Goal: Information Seeking & Learning: Compare options

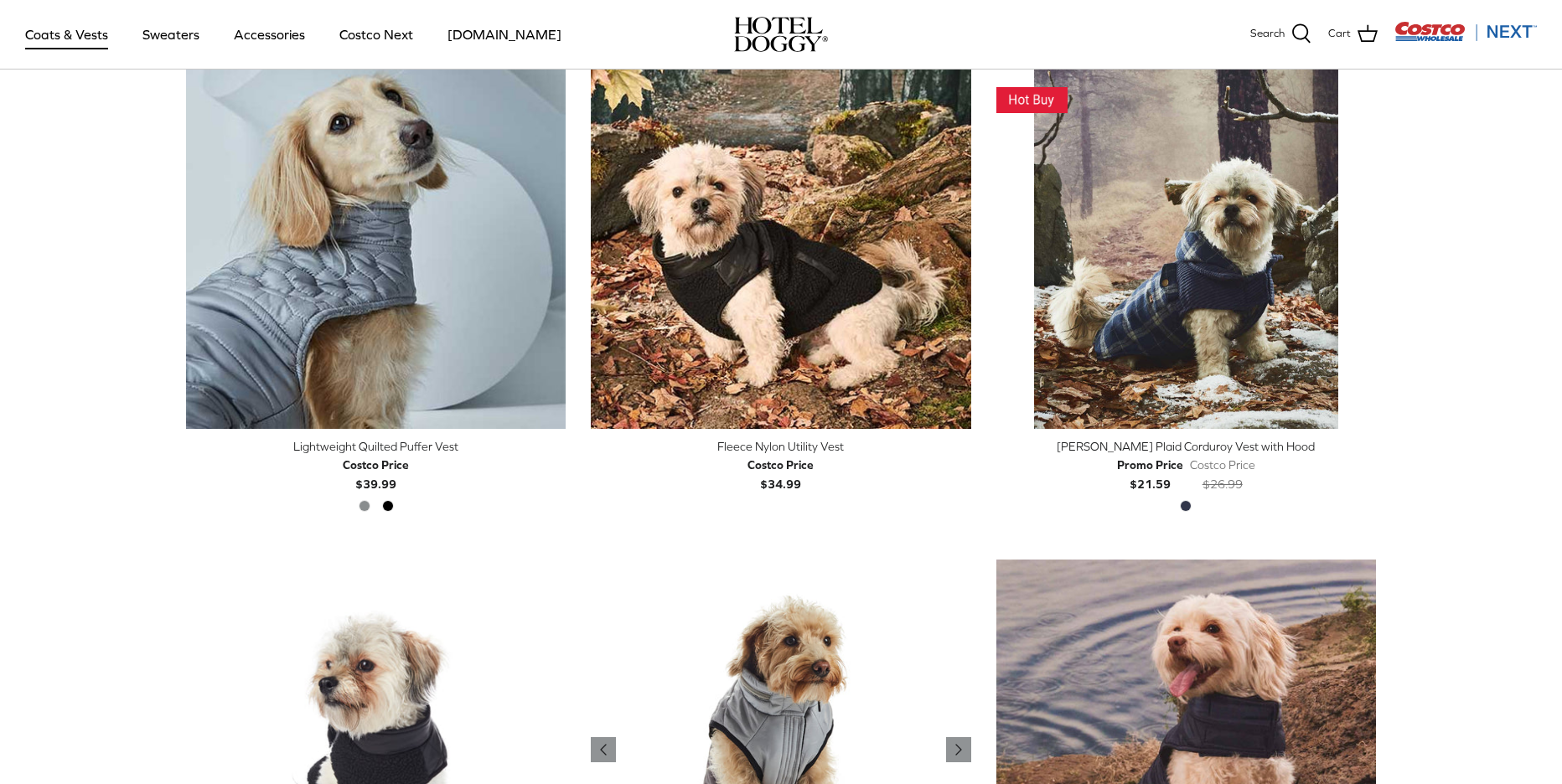
scroll to position [1998, 0]
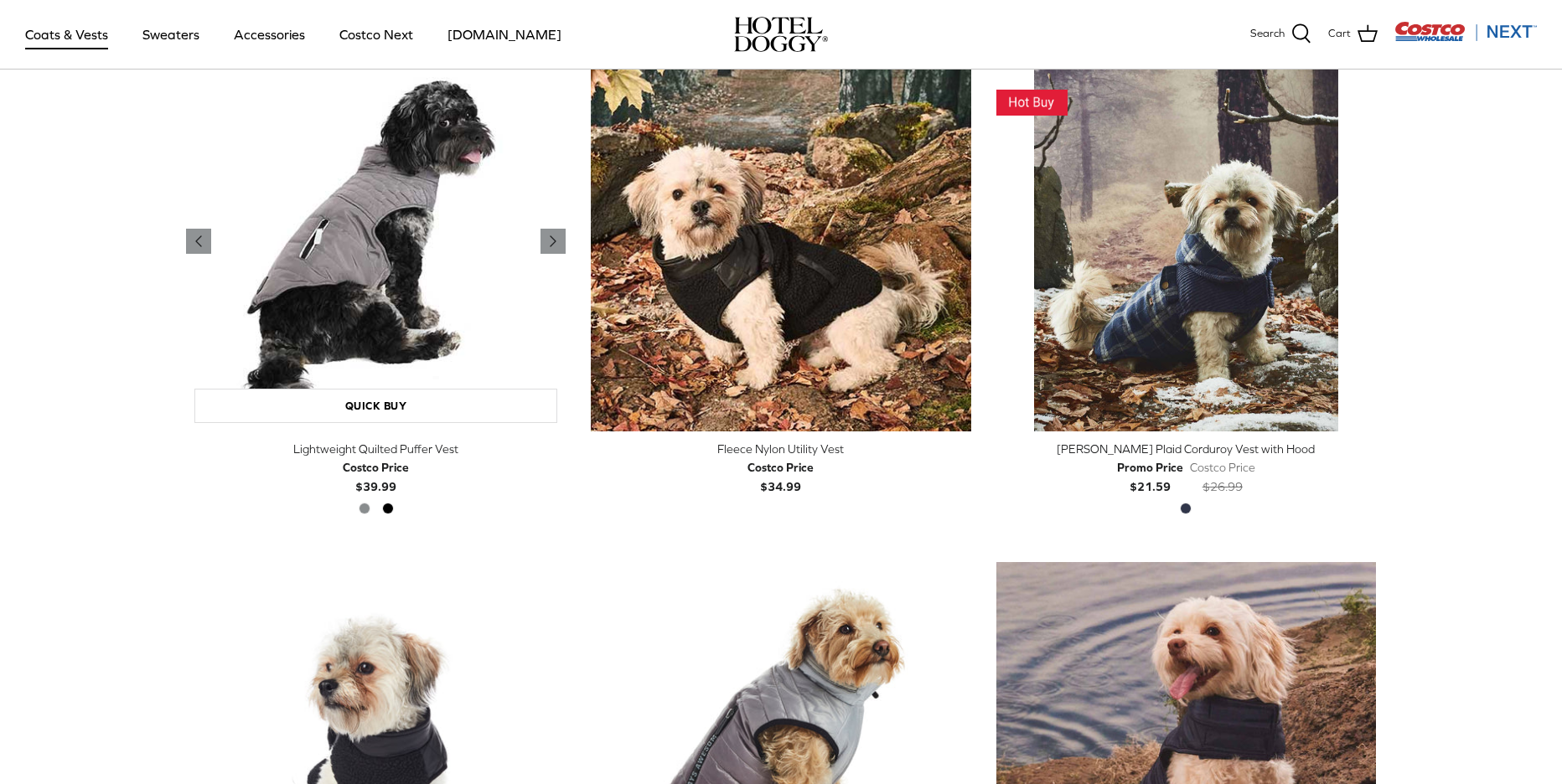
click at [429, 287] on img "Lightweight Quilted Puffer Vest" at bounding box center [375, 242] width 379 height 379
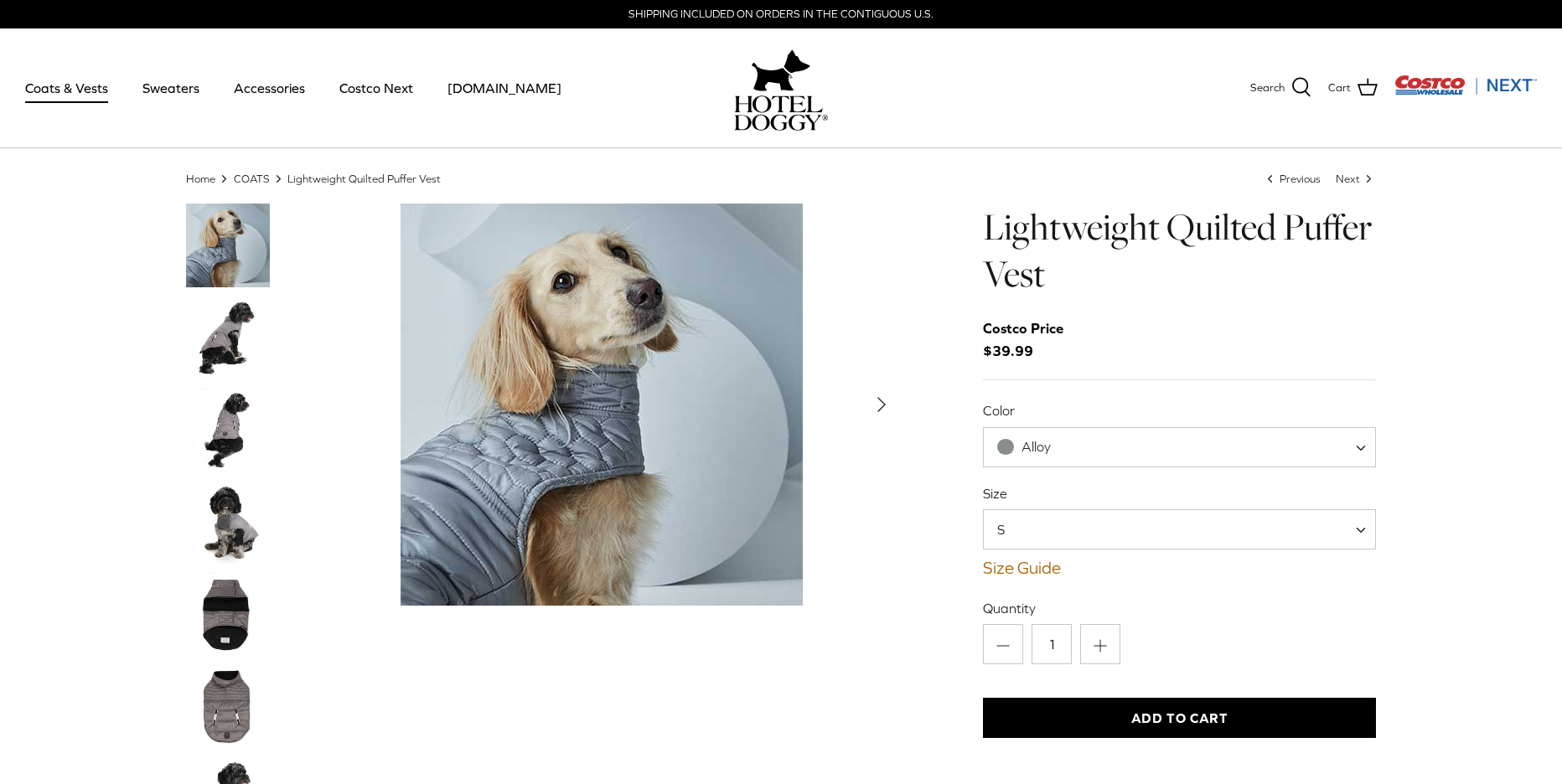
click at [224, 333] on img "Thumbnail Link" at bounding box center [227, 337] width 84 height 84
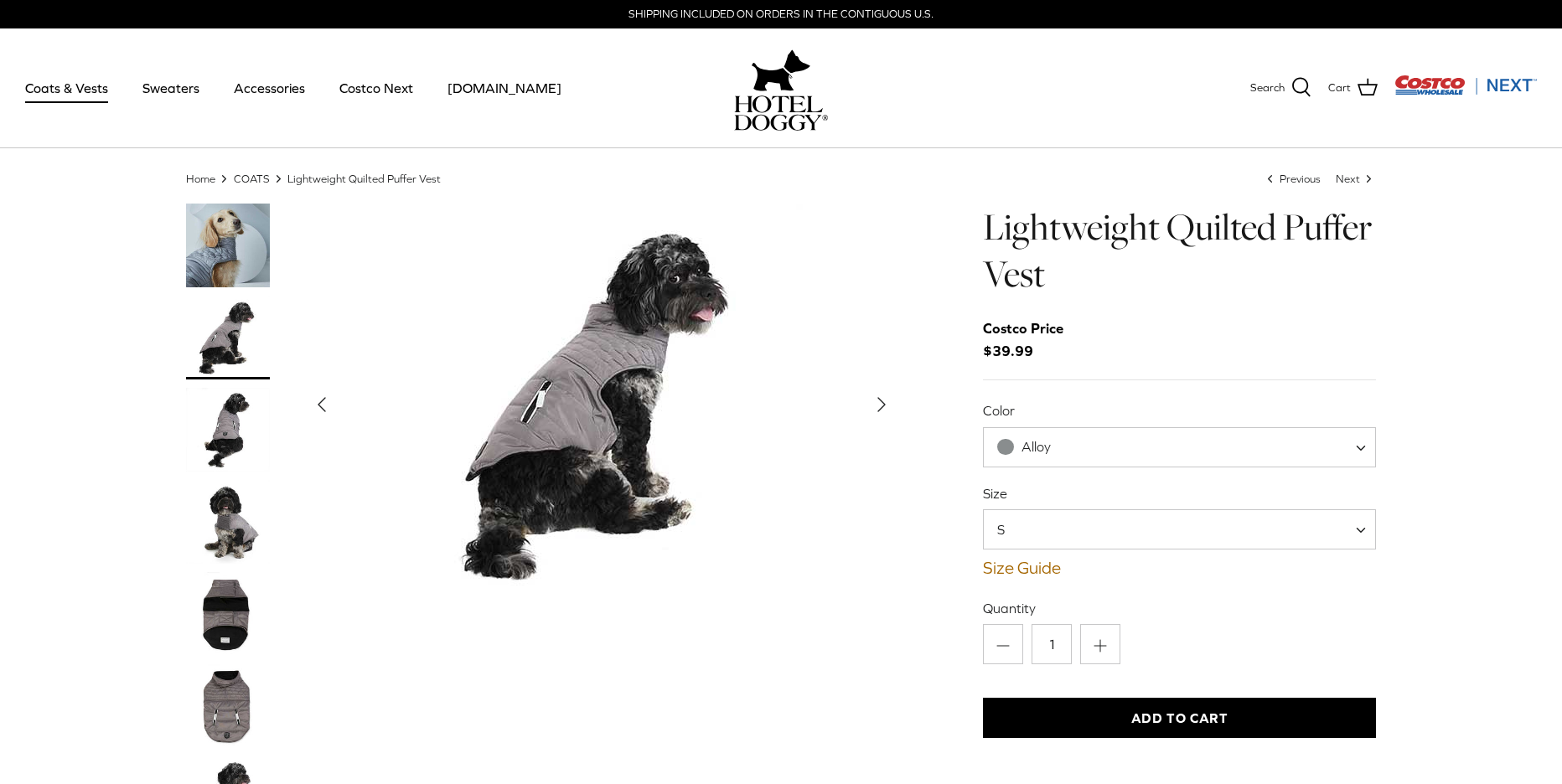
click at [221, 420] on img "Thumbnail Link" at bounding box center [227, 430] width 84 height 84
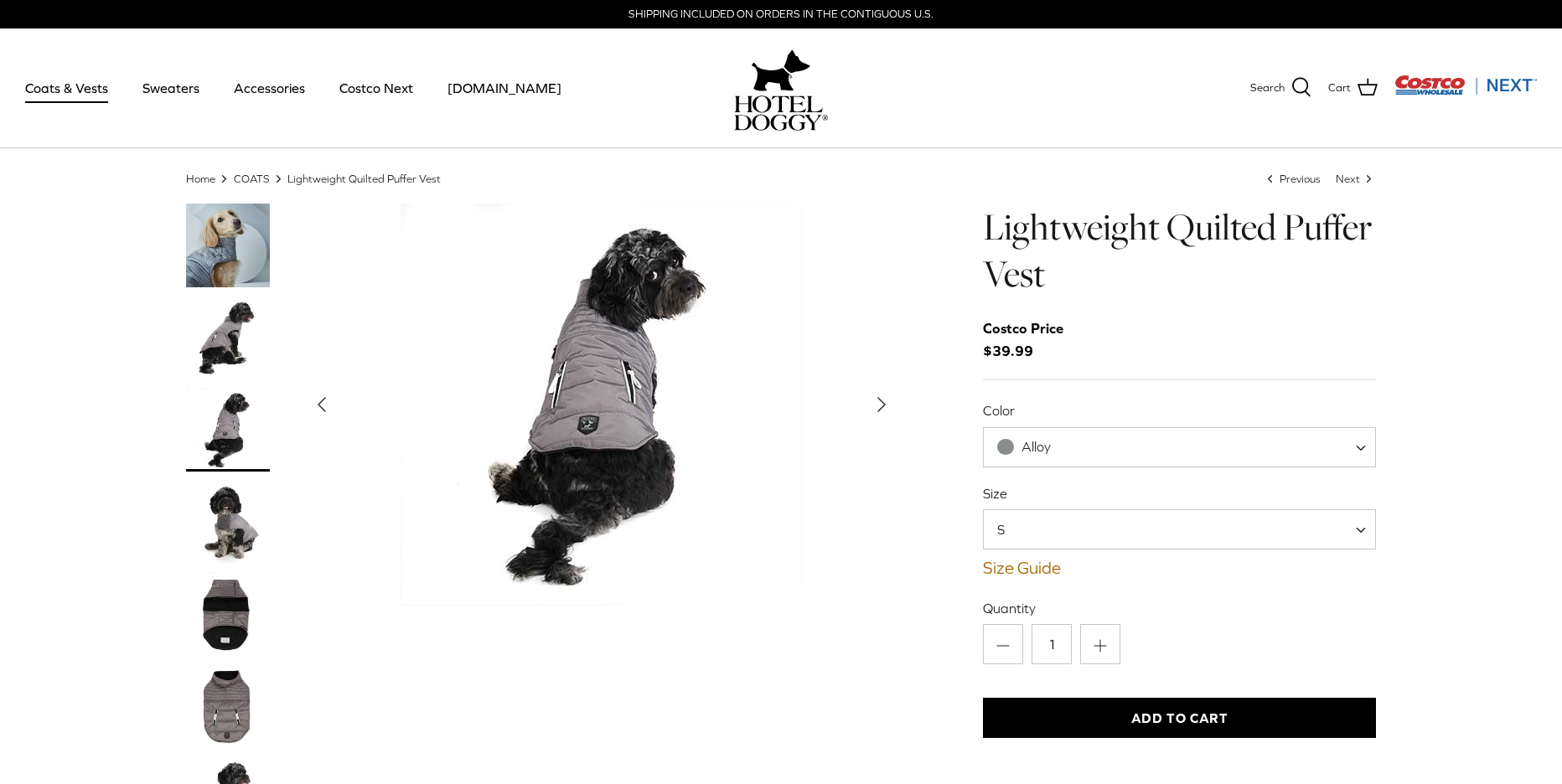
click at [217, 504] on img "Thumbnail Link" at bounding box center [227, 521] width 84 height 84
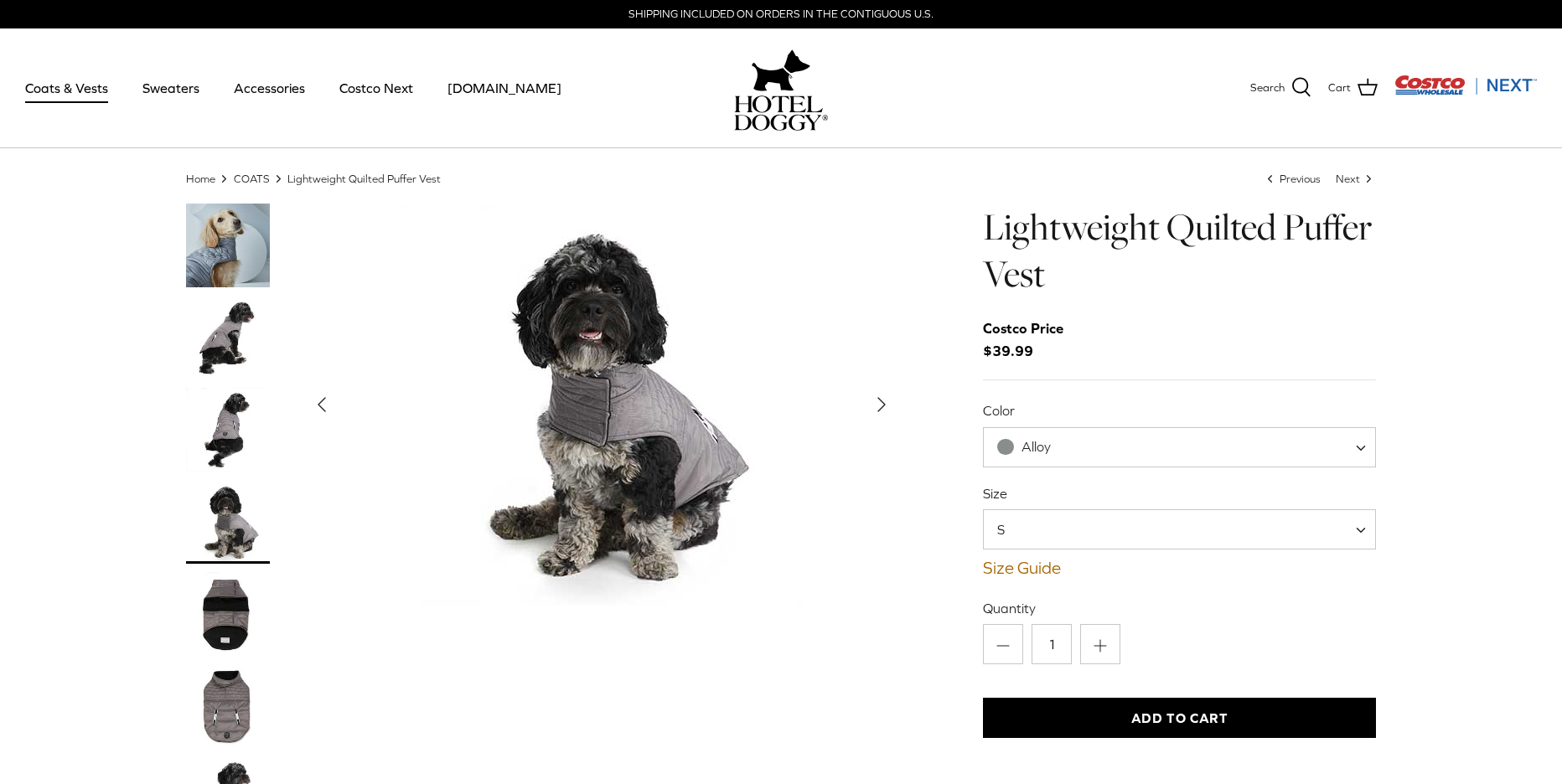
scroll to position [4, 1]
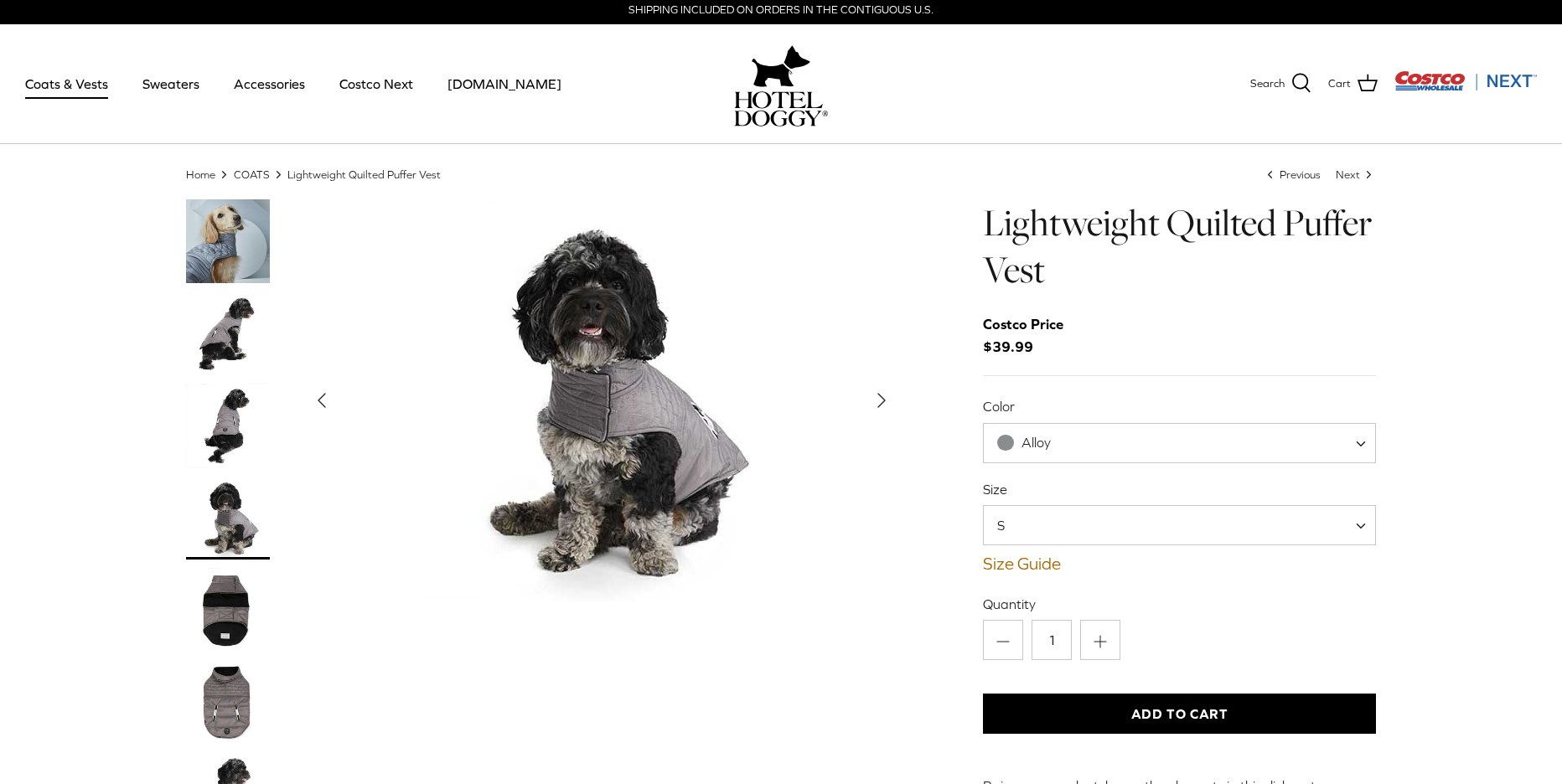
click at [250, 622] on img "Thumbnail Link" at bounding box center [227, 609] width 84 height 84
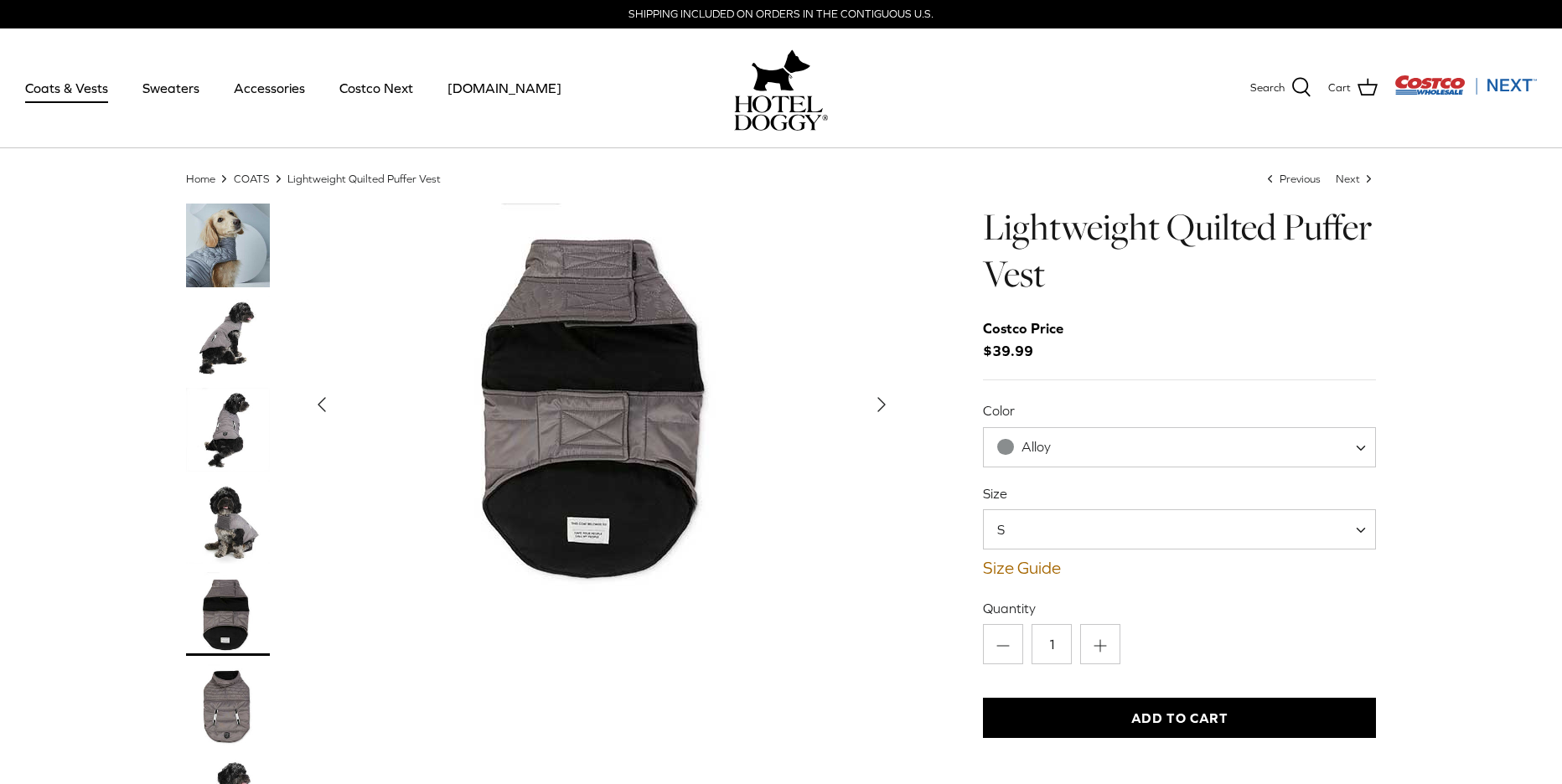
scroll to position [0, 0]
click at [243, 182] on link "COATS" at bounding box center [252, 178] width 36 height 13
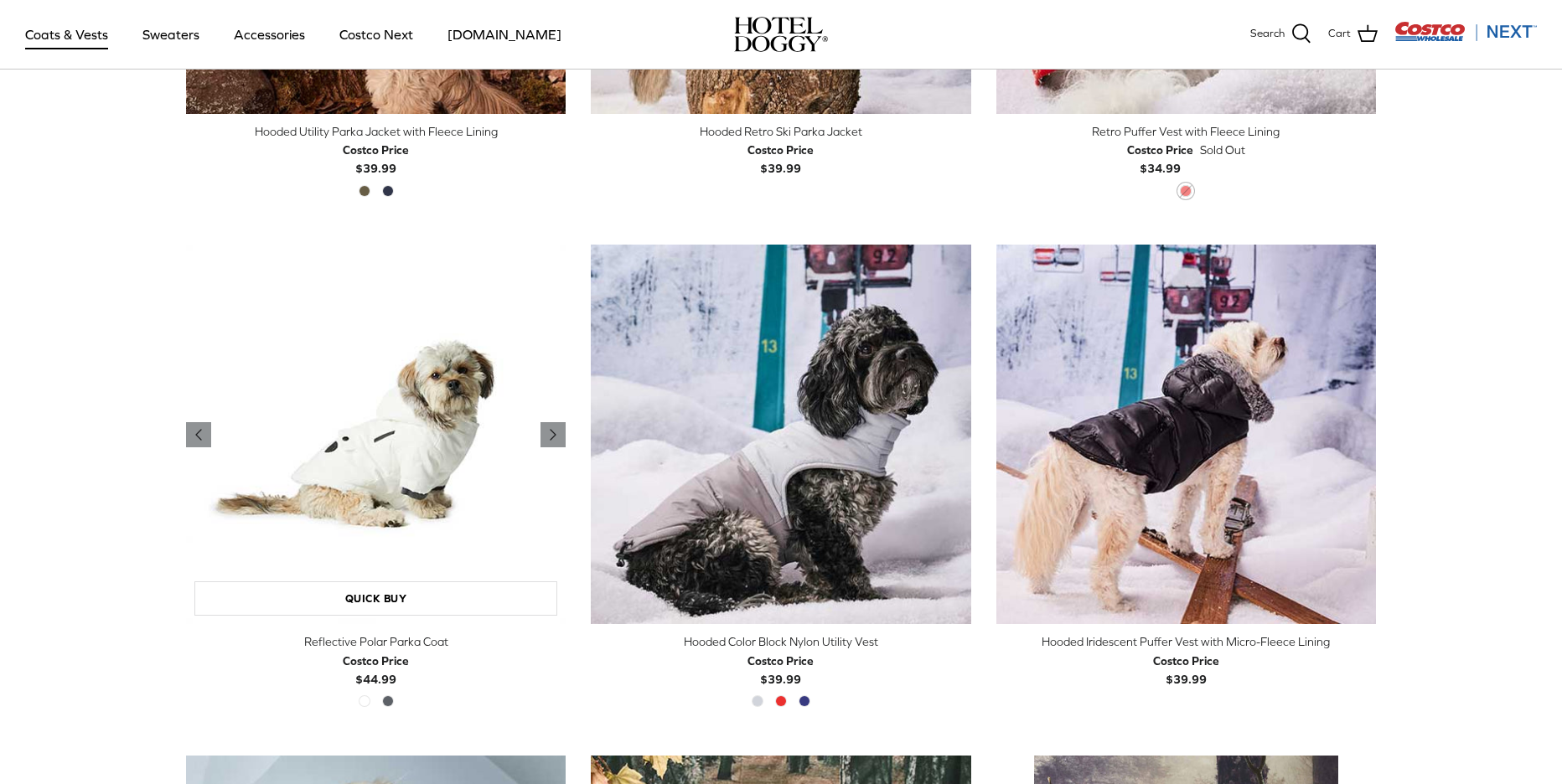
scroll to position [1294, 0]
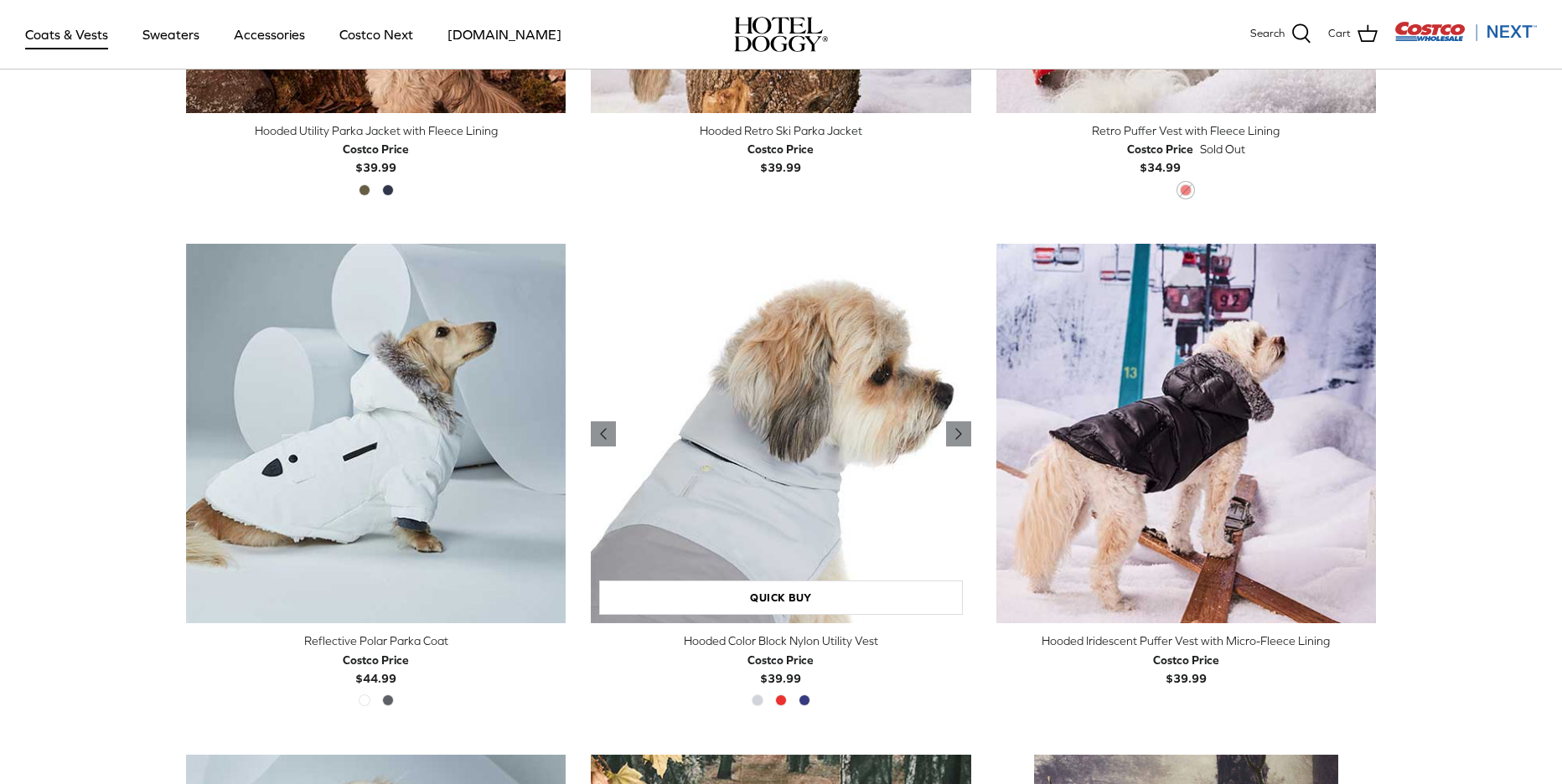
click at [825, 463] on img "Hooded Color Block Nylon Utility Vest" at bounding box center [781, 433] width 379 height 379
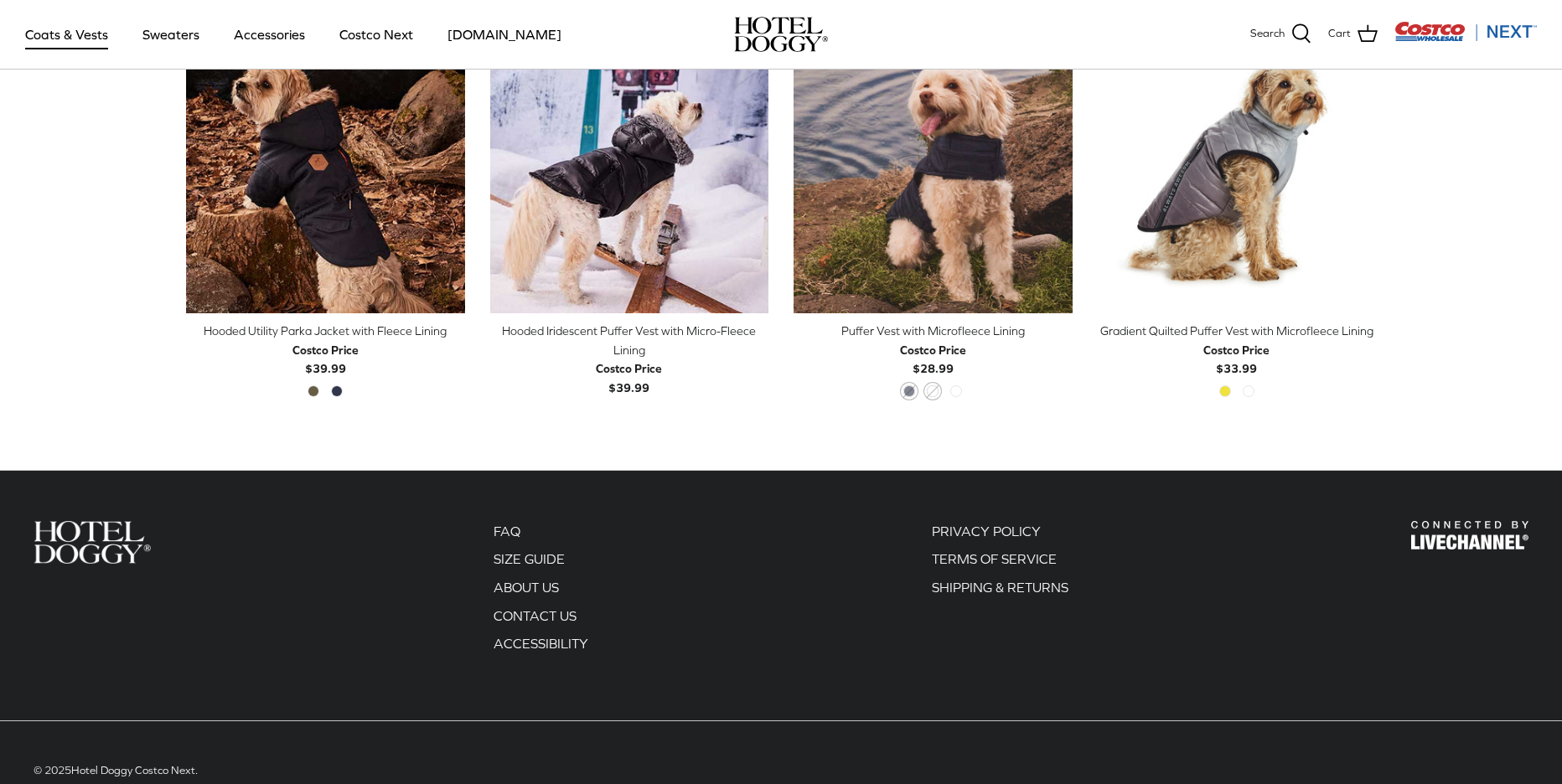
scroll to position [2078, 0]
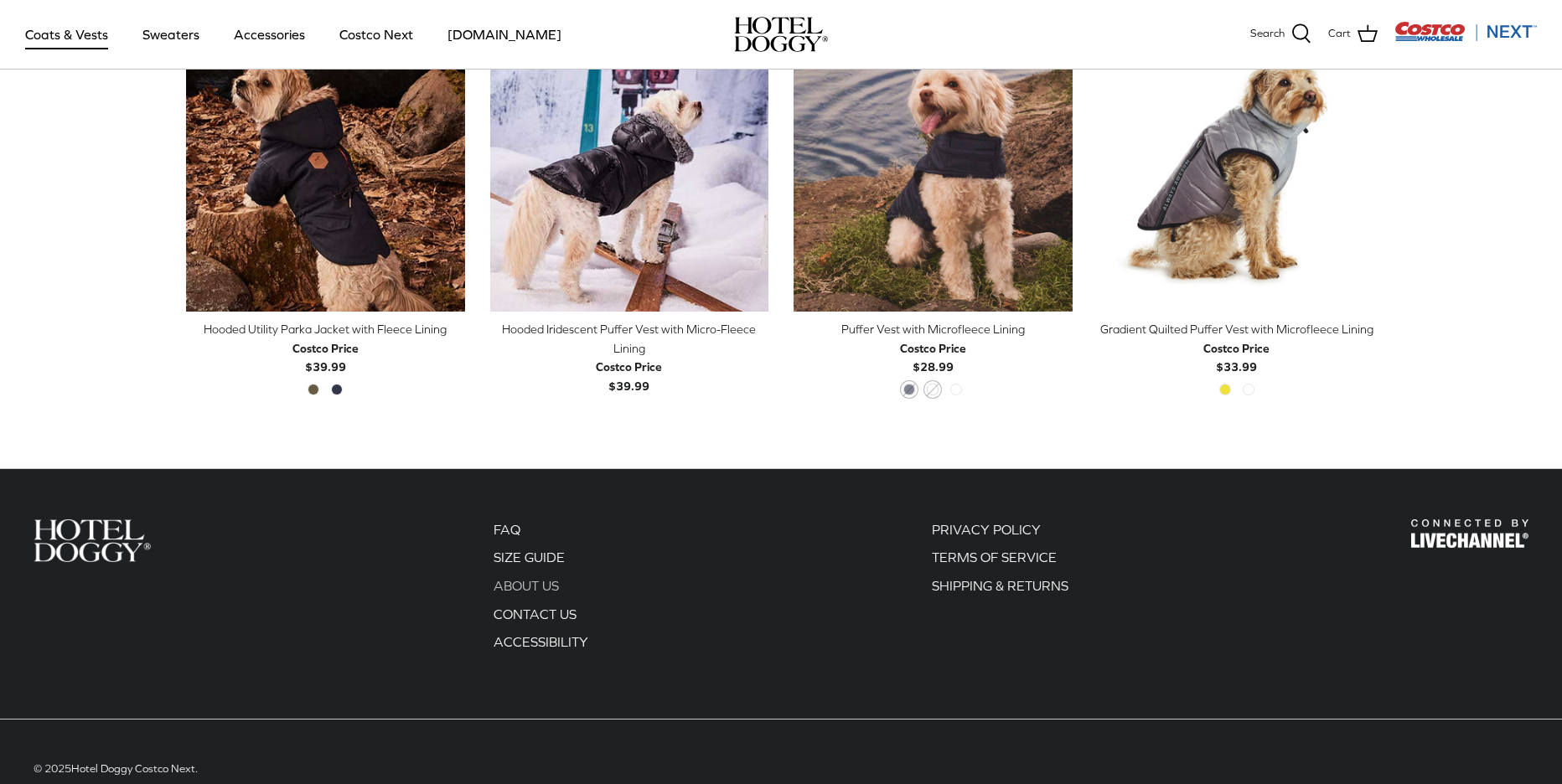
click at [521, 580] on link "ABOUT US" at bounding box center [527, 585] width 65 height 15
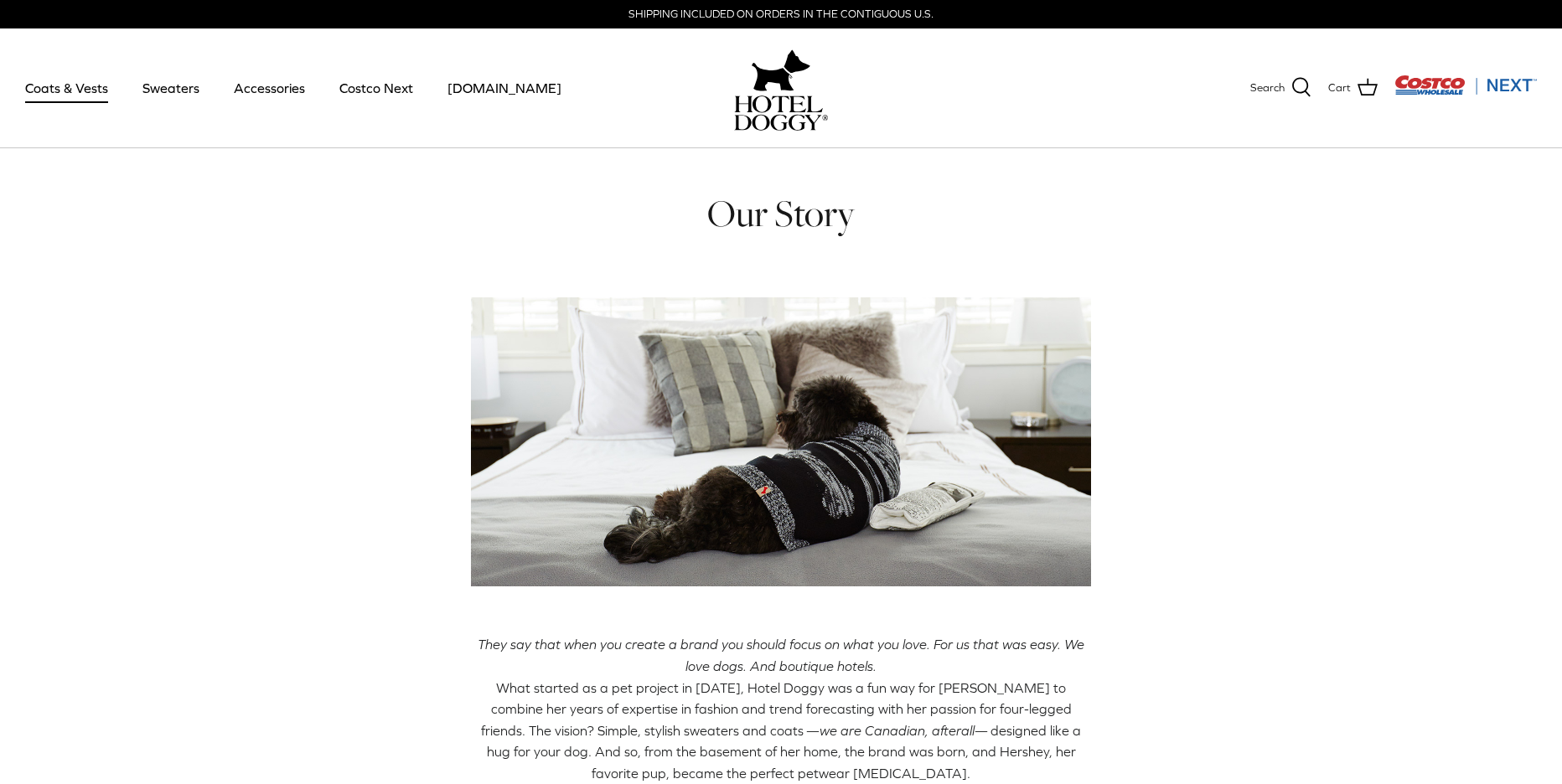
click at [72, 89] on link "Coats & Vests" at bounding box center [66, 88] width 114 height 57
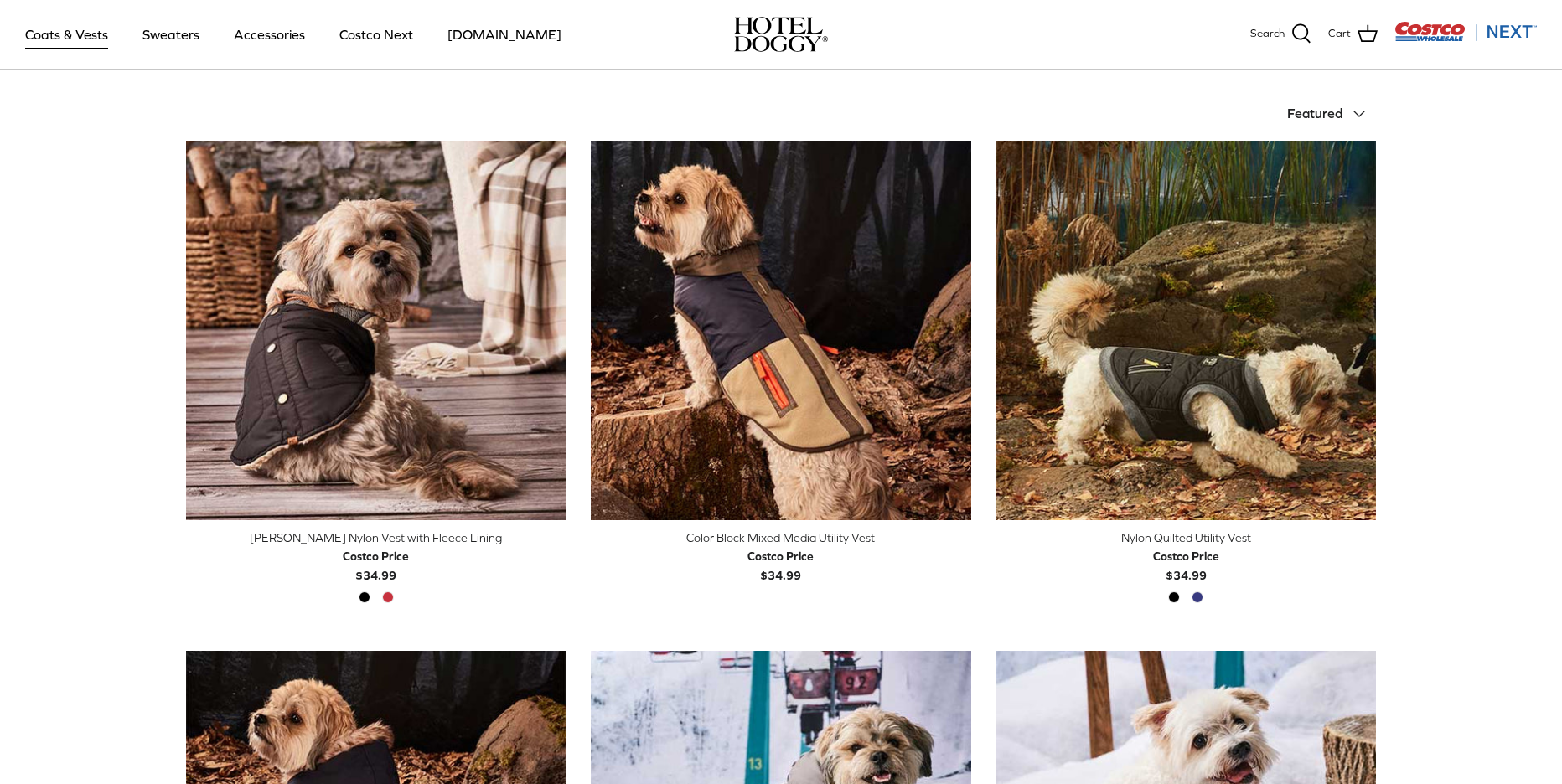
scroll to position [378, 0]
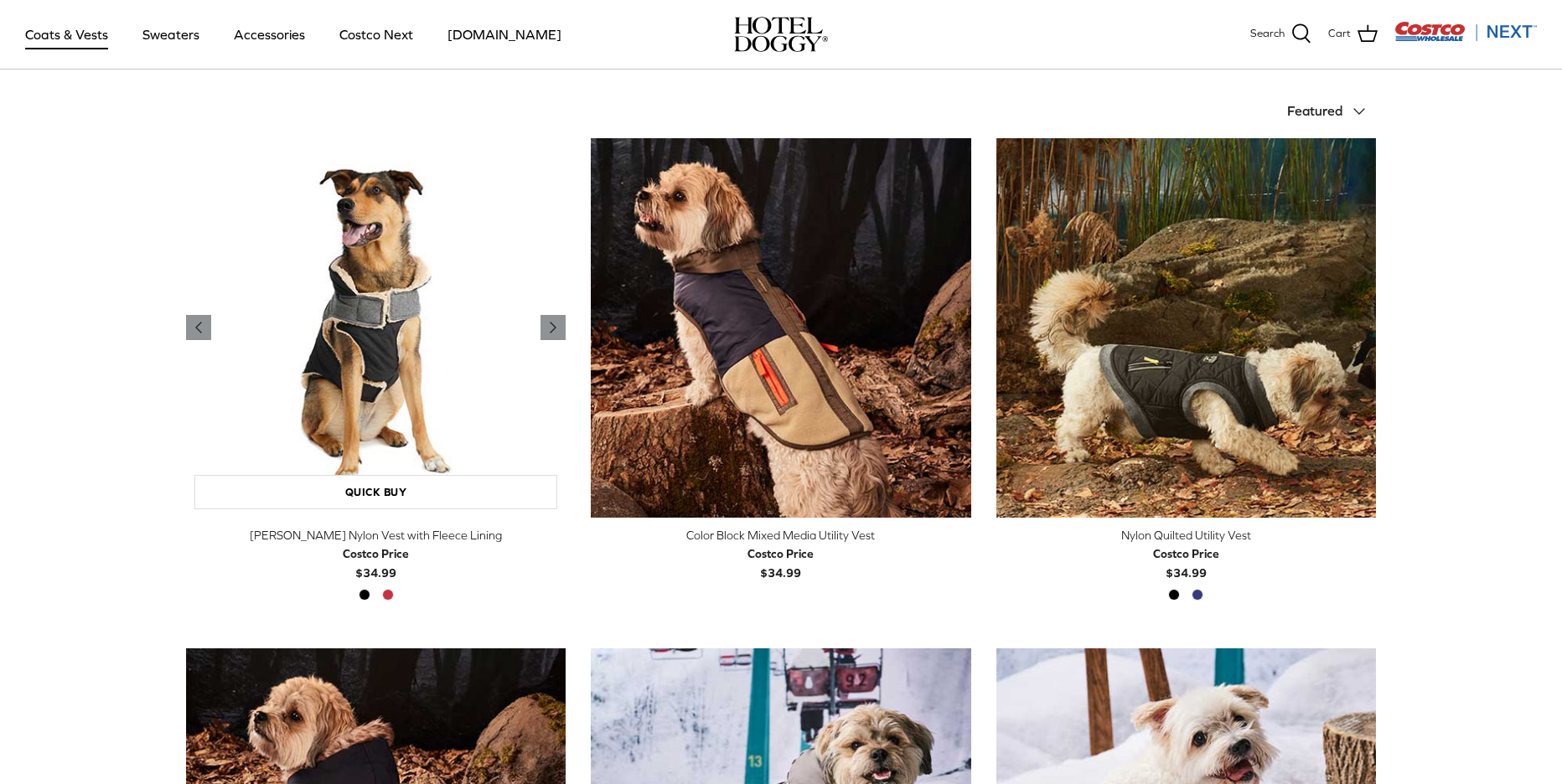
click at [371, 429] on img "Melton Nylon Vest with Fleece Lining" at bounding box center [375, 328] width 379 height 379
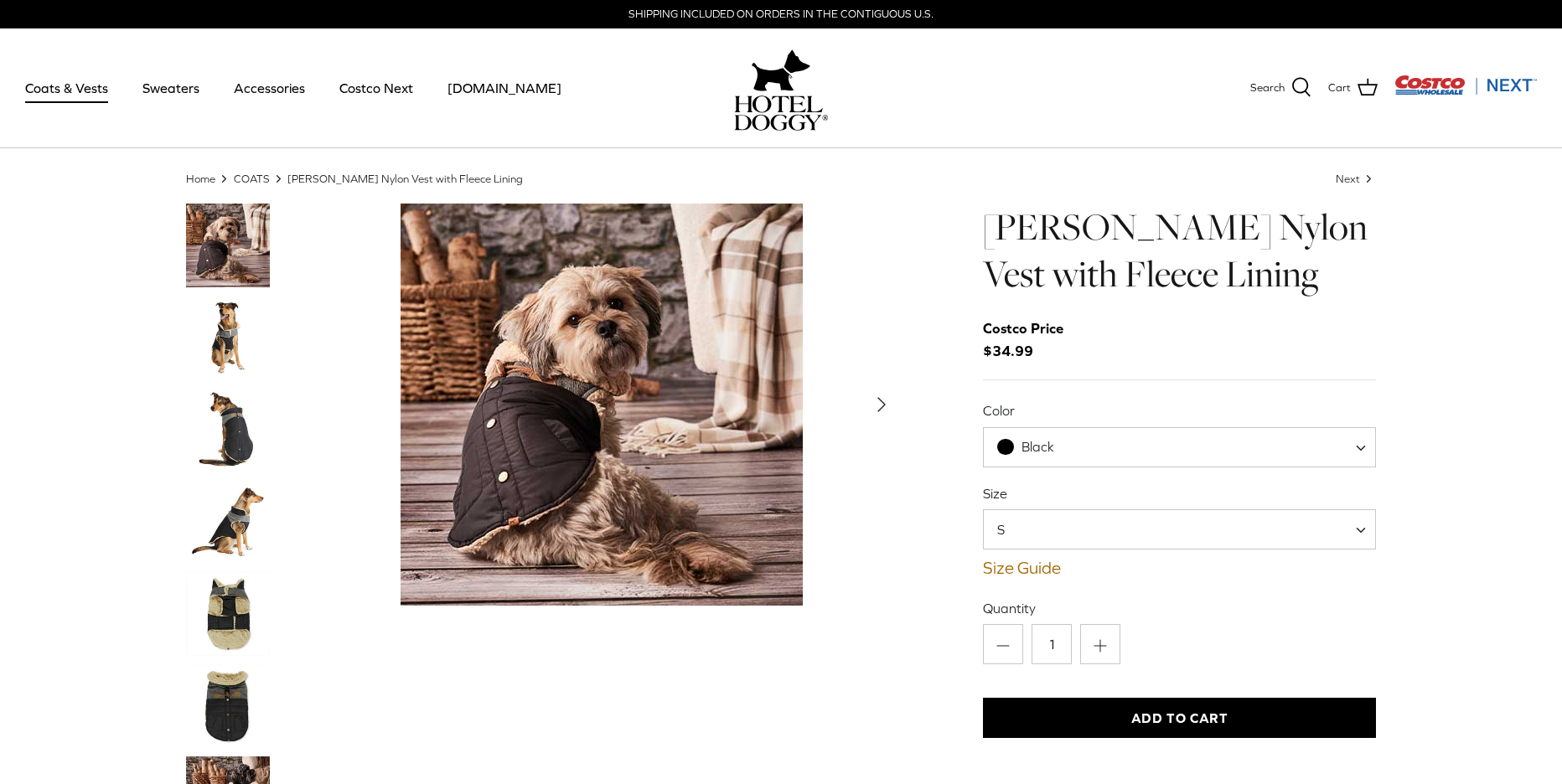
click at [229, 527] on img "Thumbnail Link" at bounding box center [227, 521] width 84 height 84
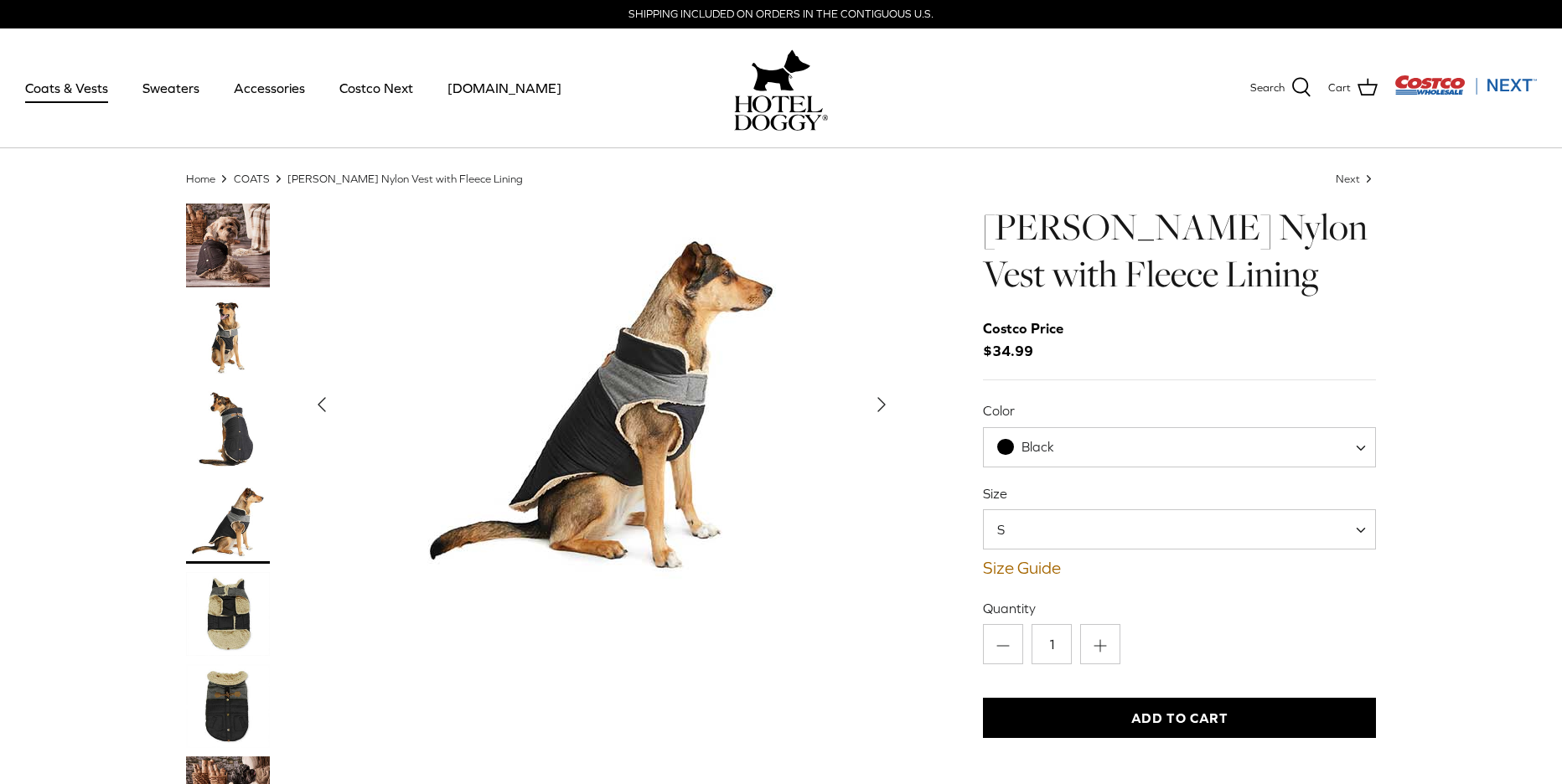
click at [231, 594] on img "Thumbnail Link" at bounding box center [227, 613] width 84 height 84
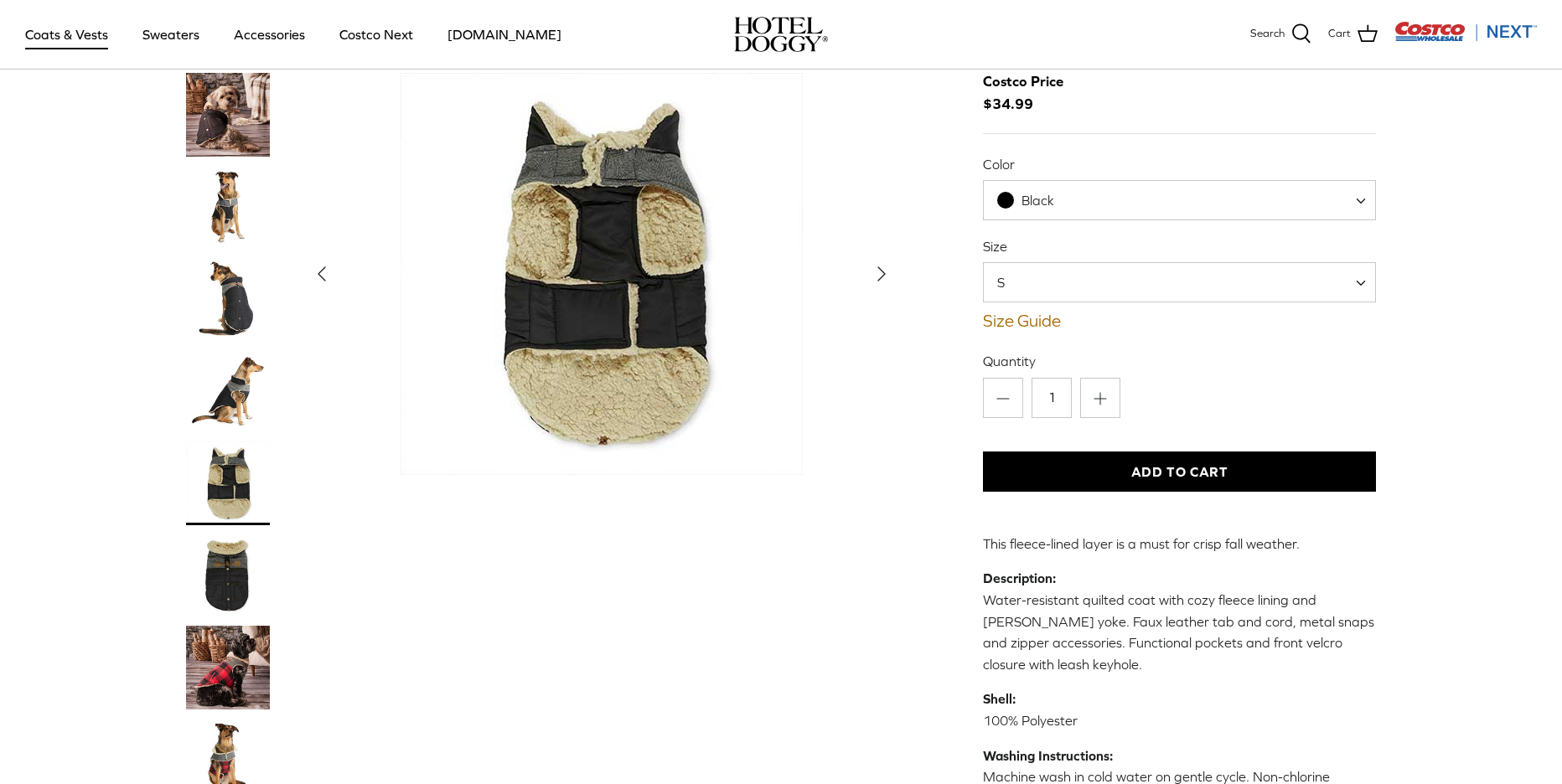
scroll to position [135, 0]
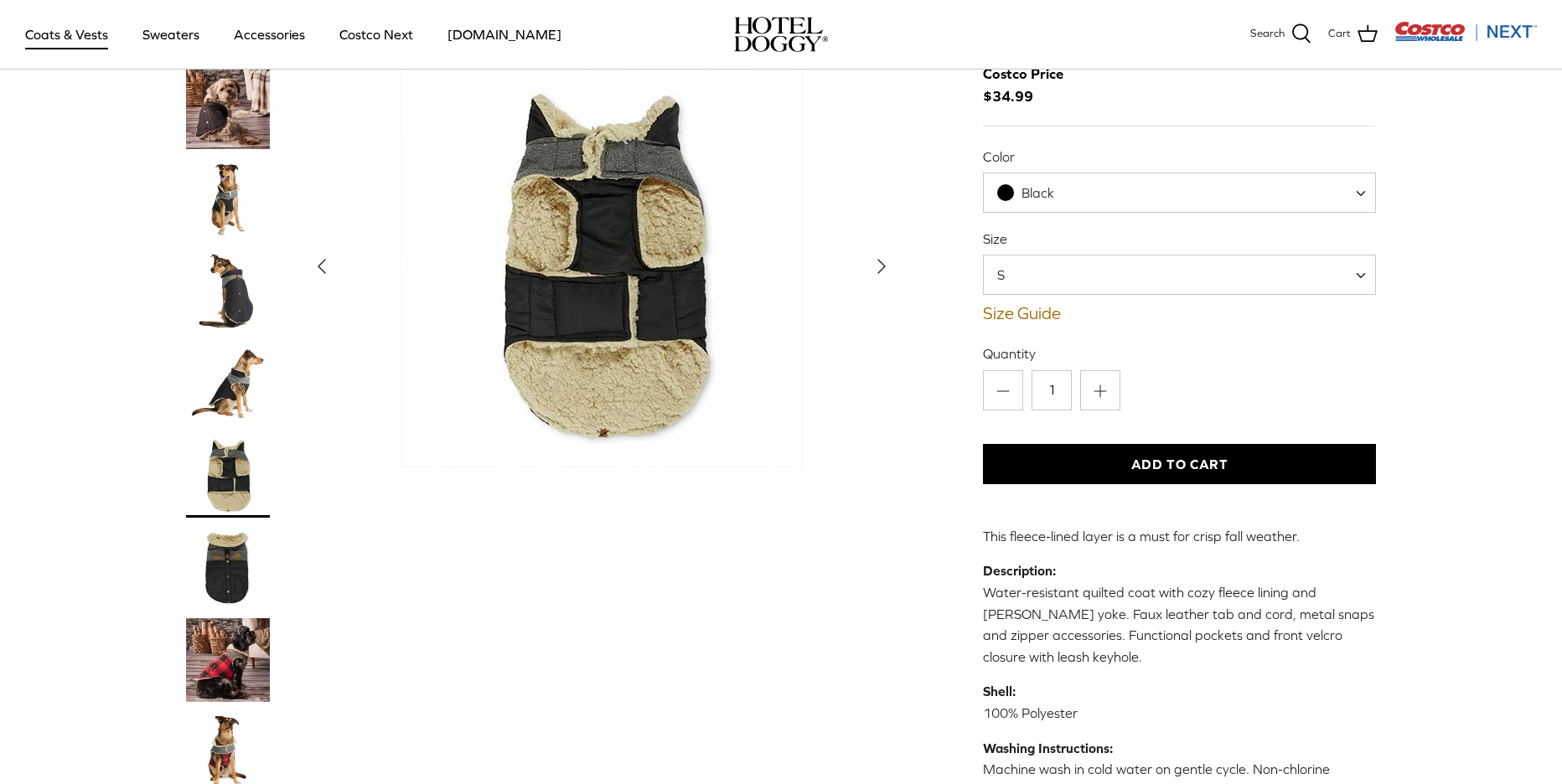
click at [206, 527] on img "Thumbnail Link" at bounding box center [227, 568] width 84 height 84
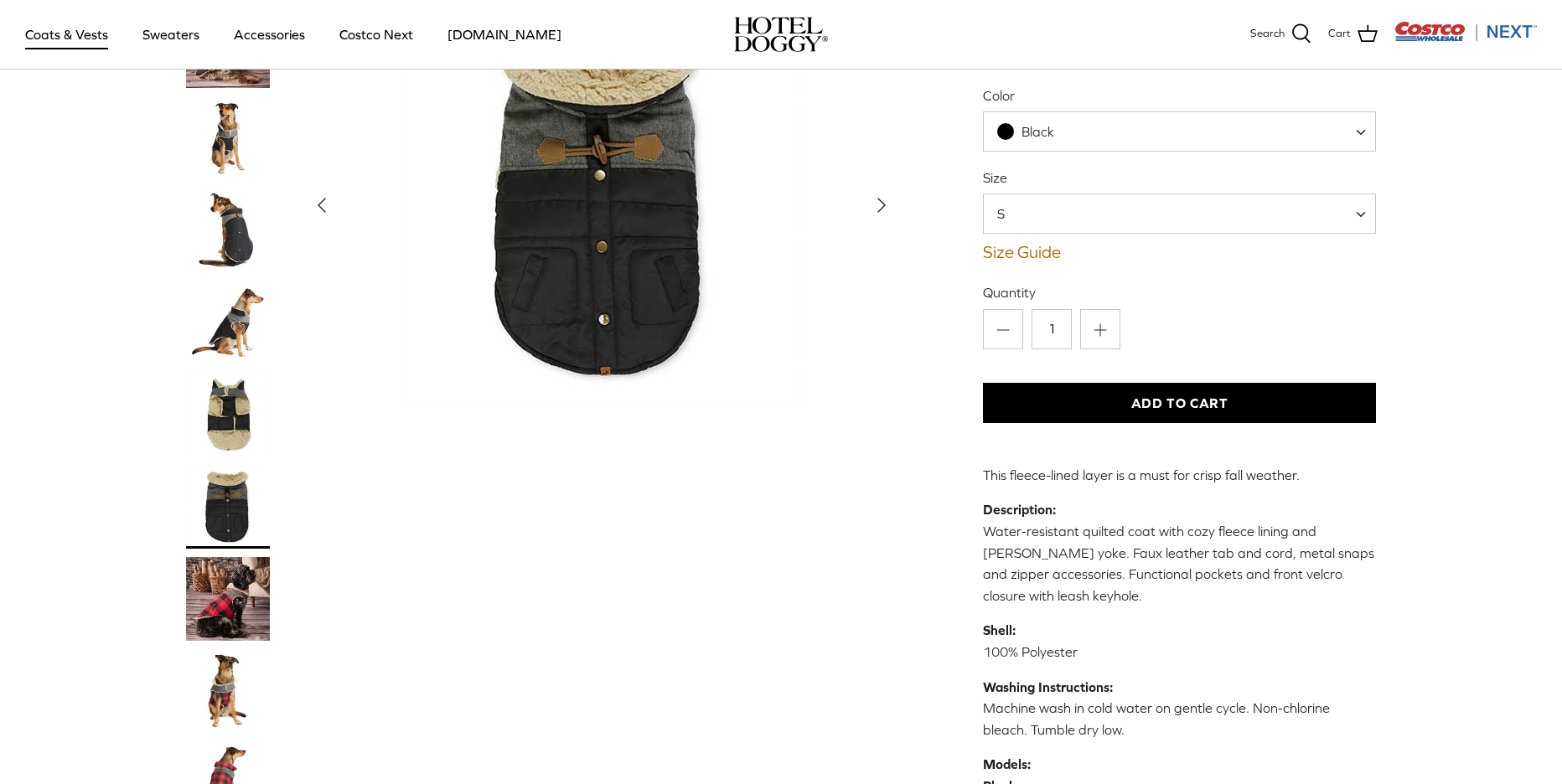
scroll to position [197, 0]
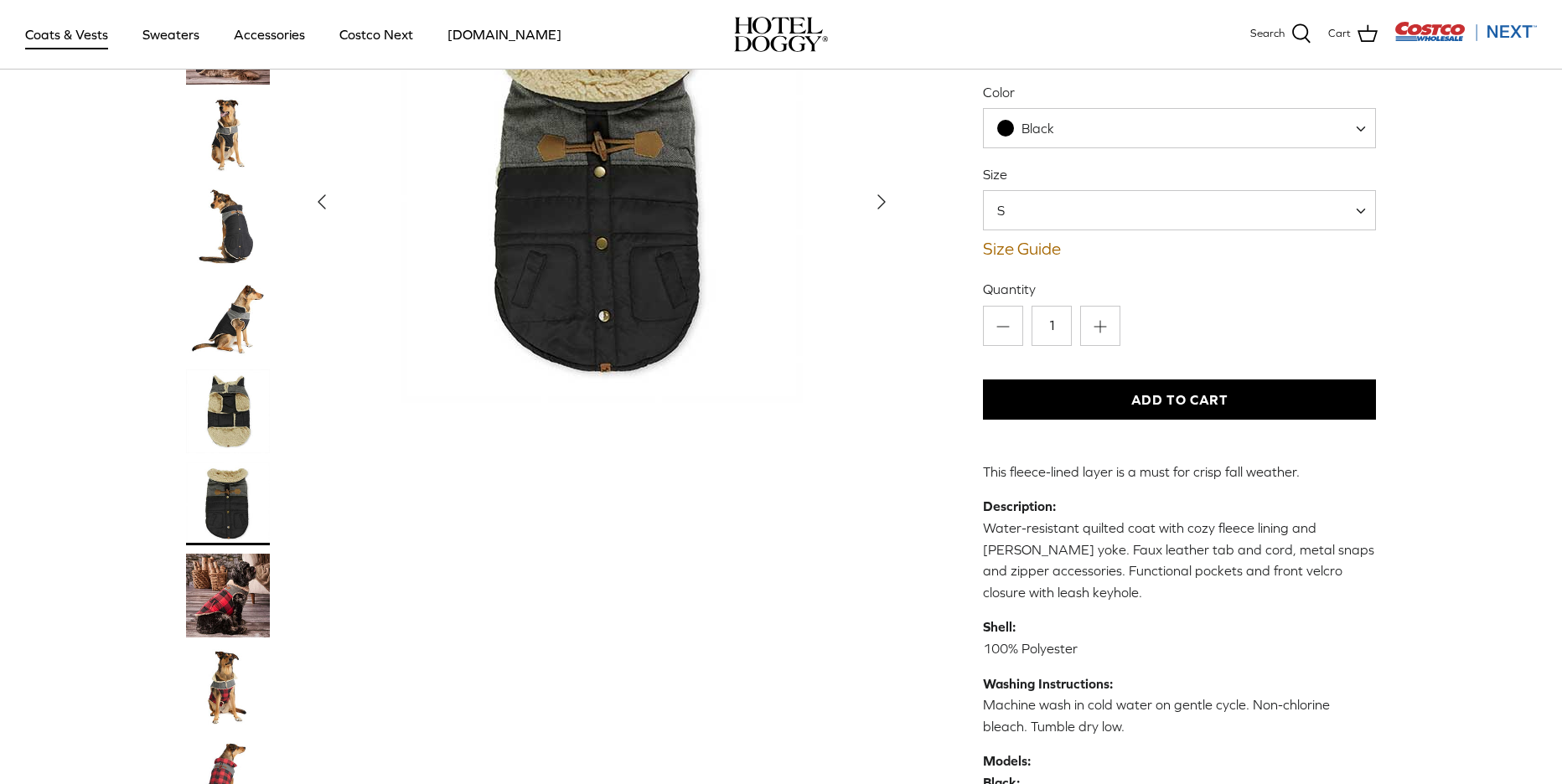
click at [209, 554] on img "Thumbnail Link" at bounding box center [227, 595] width 84 height 84
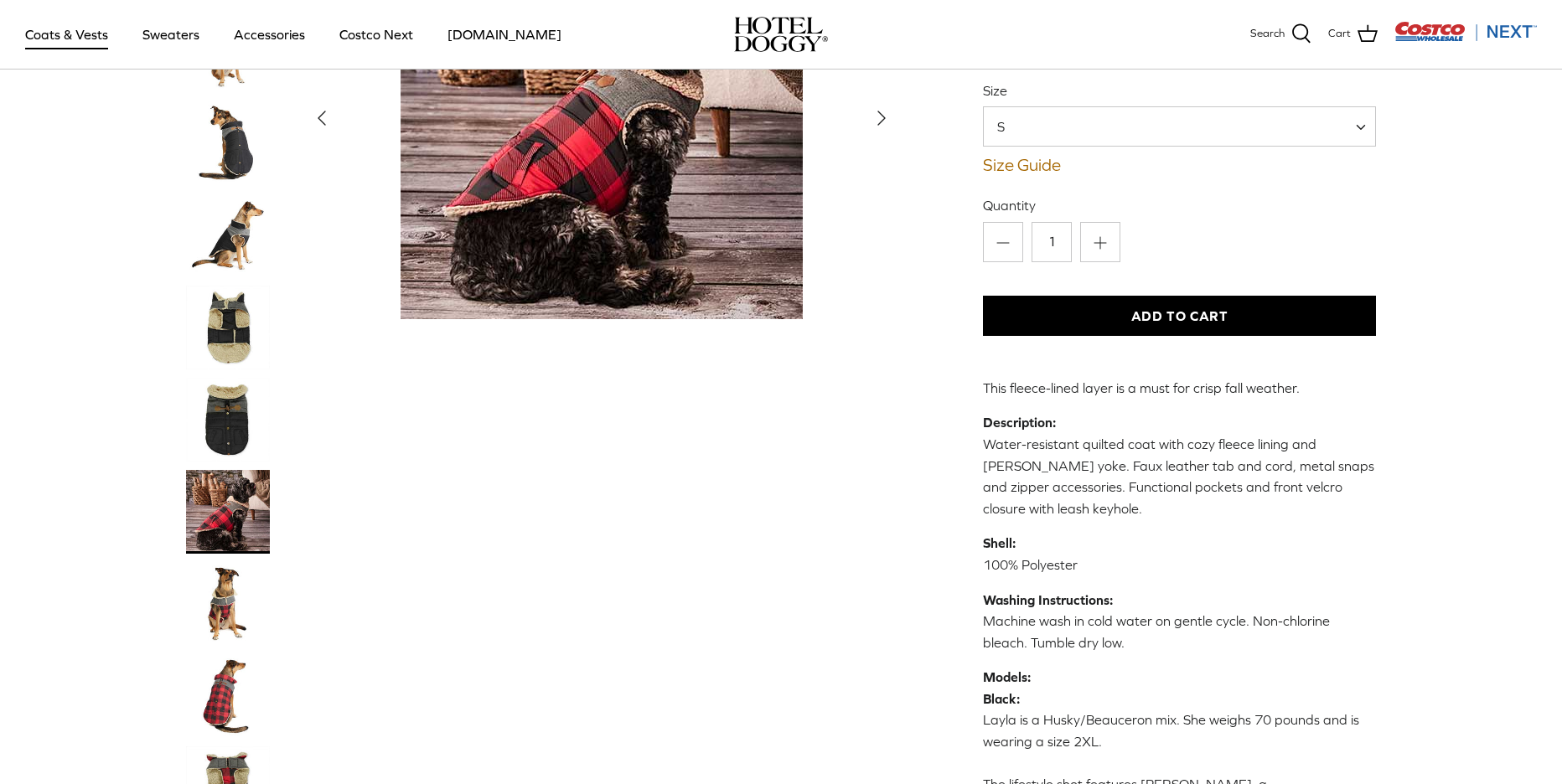
scroll to position [277, 1]
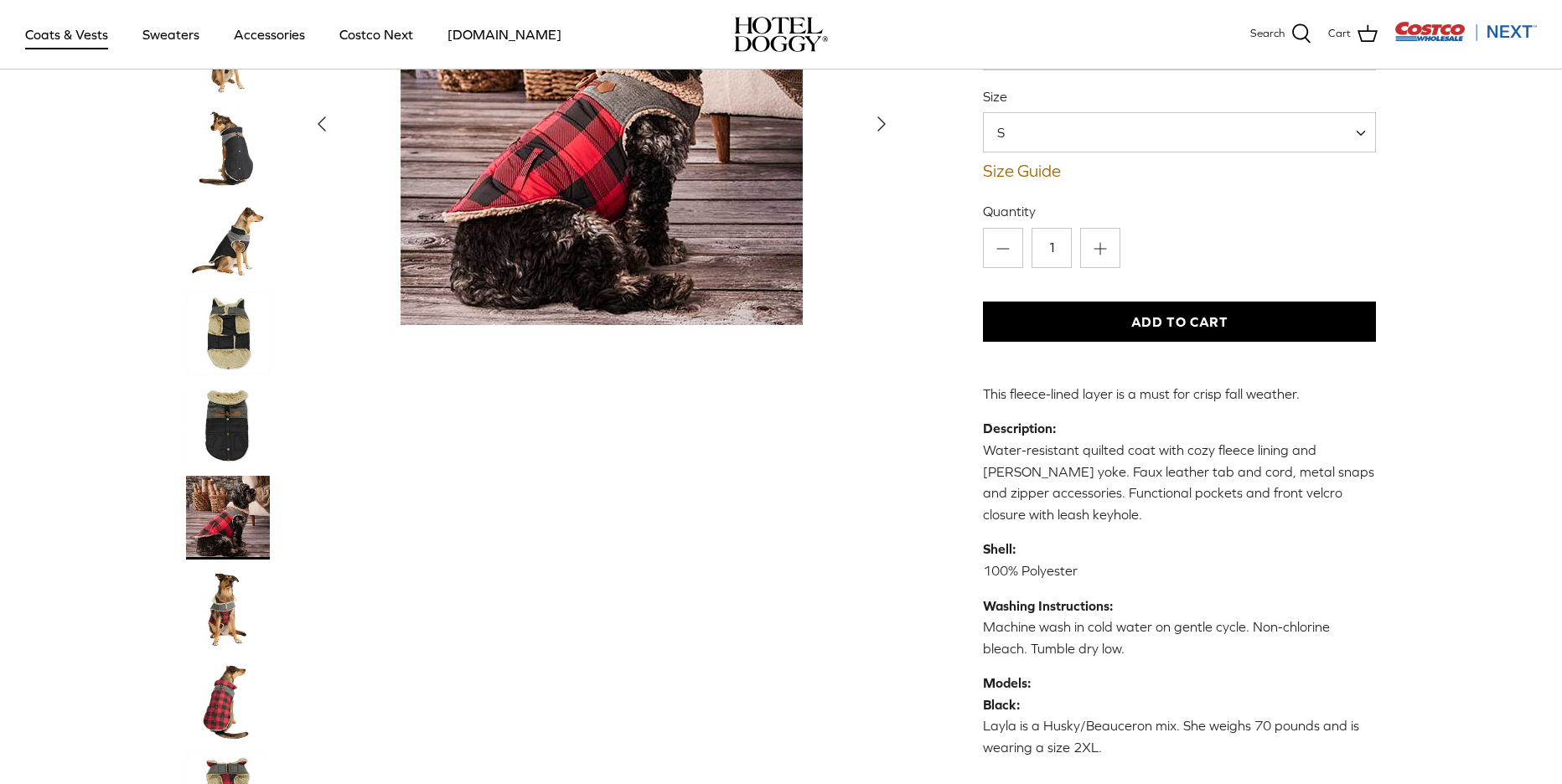
click at [225, 661] on img "Thumbnail Link" at bounding box center [227, 702] width 84 height 84
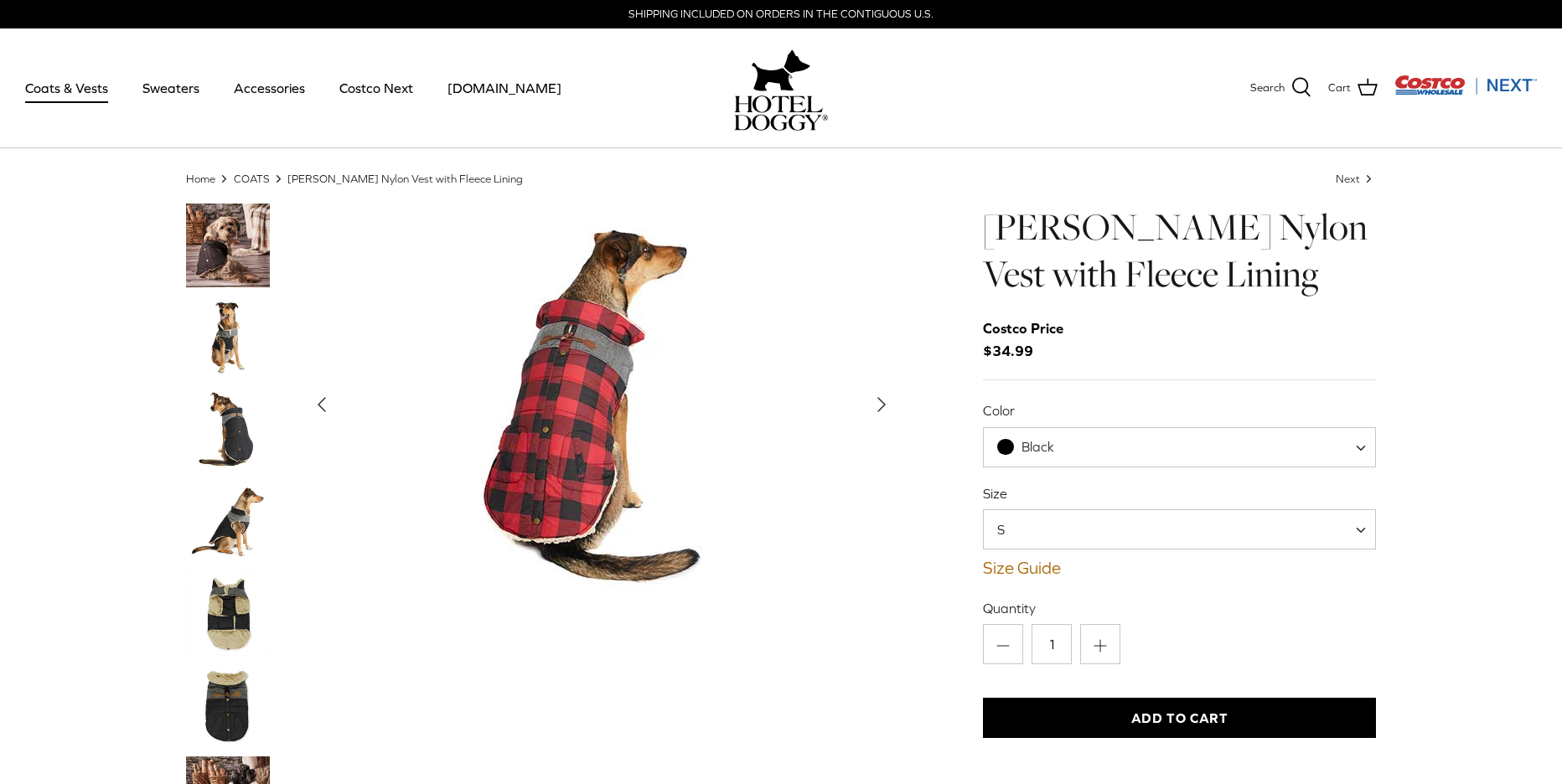
scroll to position [0, 0]
click at [256, 92] on link "Accessories" at bounding box center [269, 88] width 102 height 57
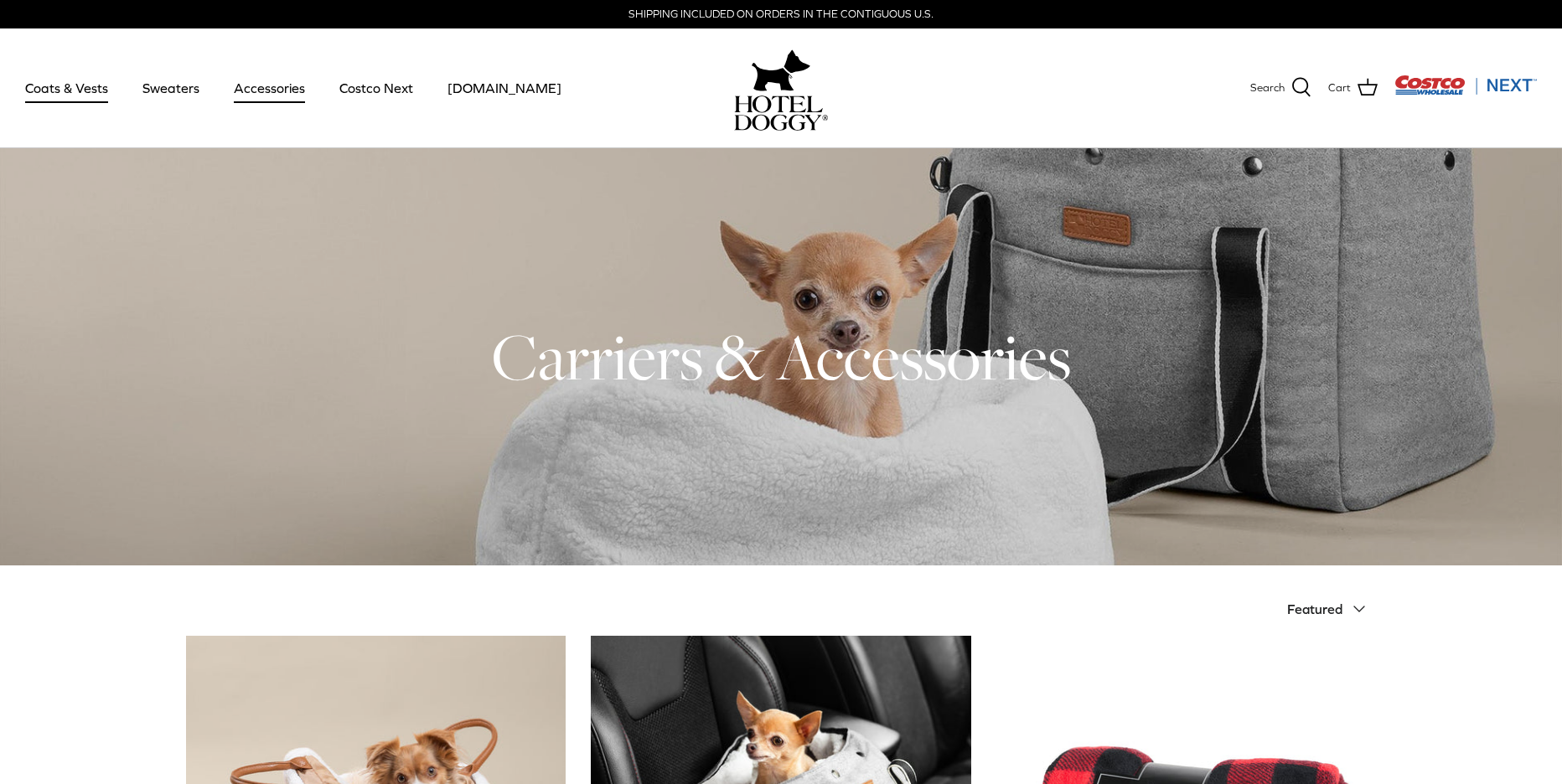
click at [66, 88] on link "Coats & Vests" at bounding box center [66, 88] width 114 height 57
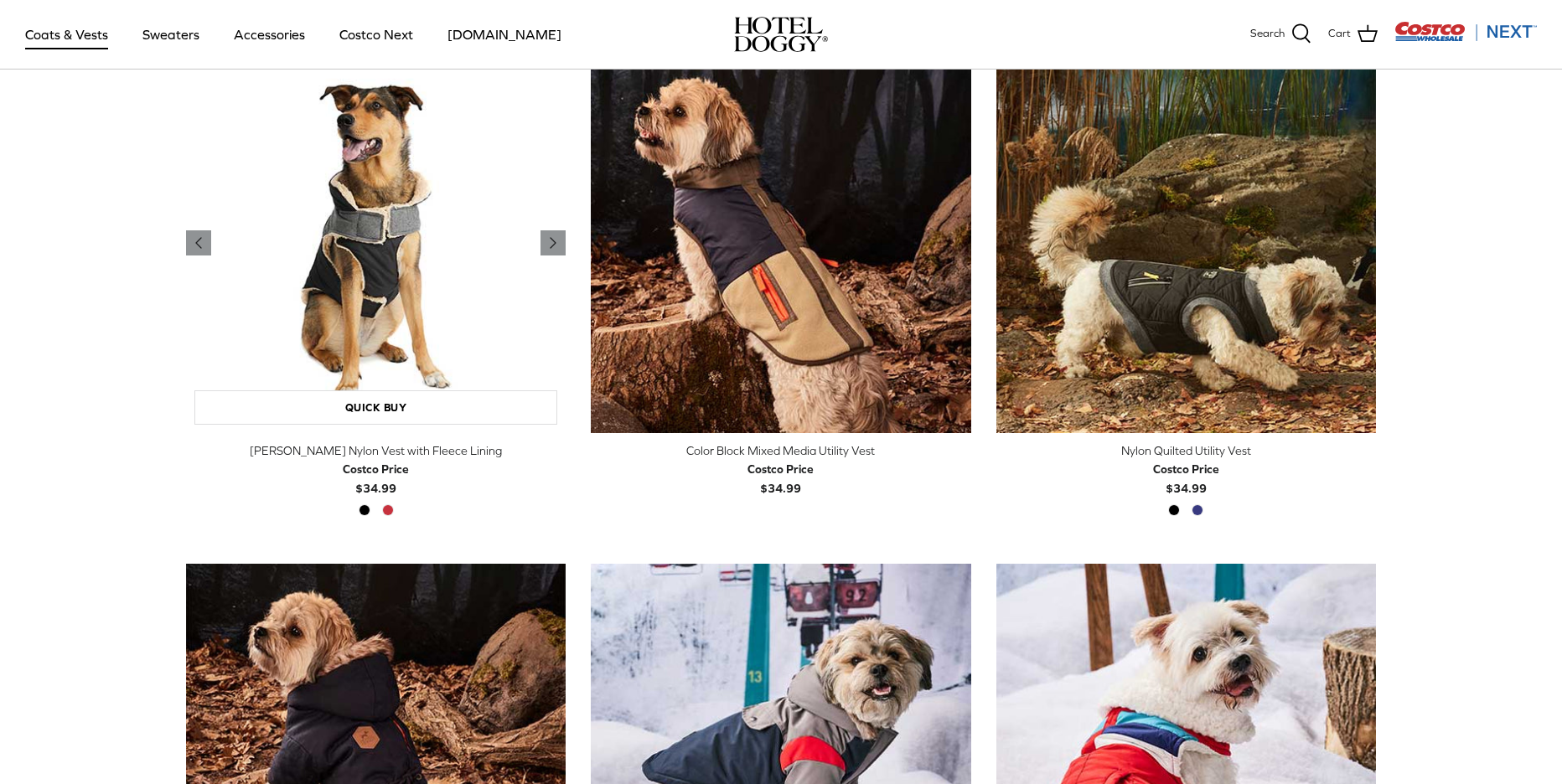
scroll to position [465, 0]
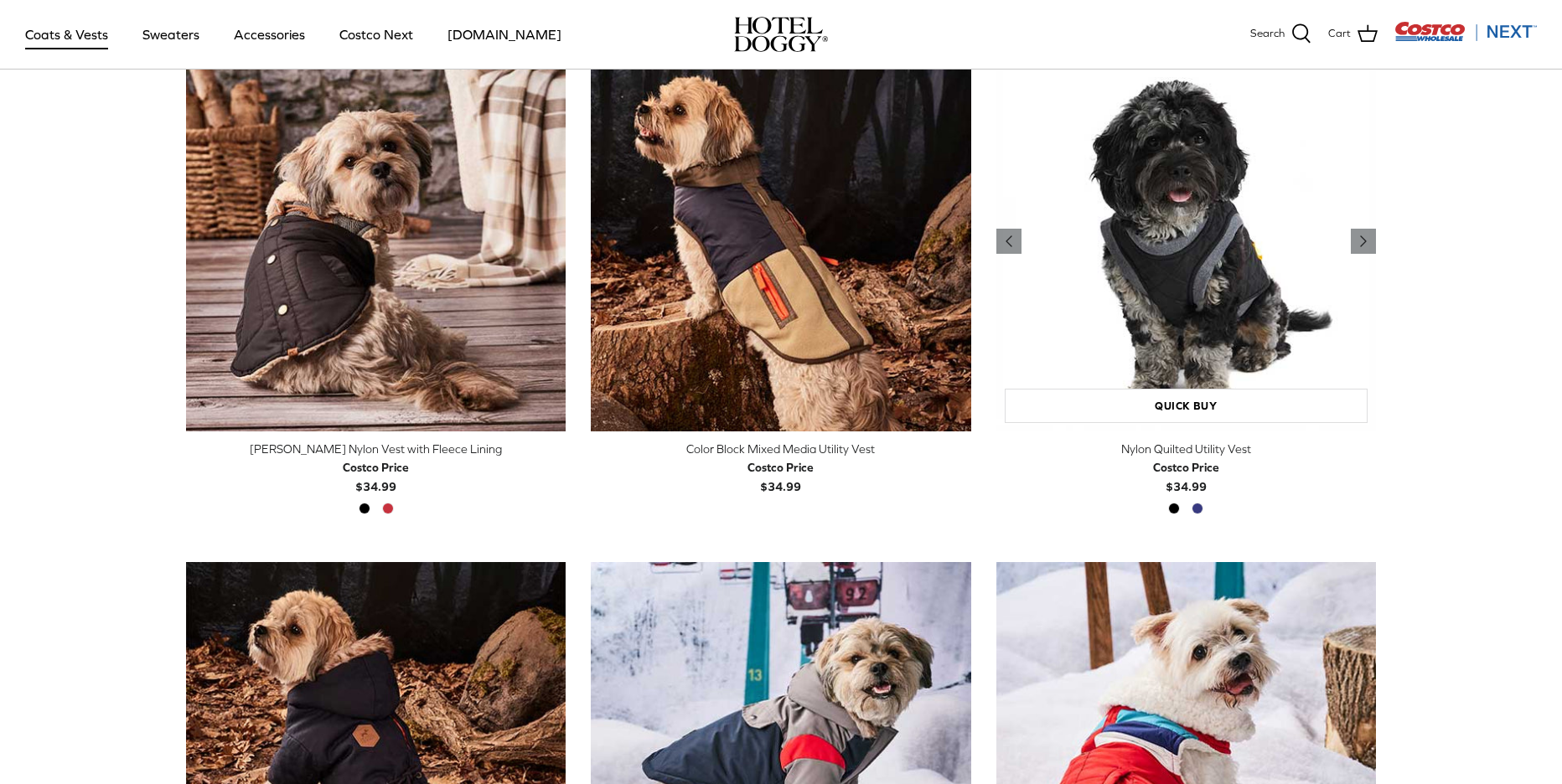
click at [1132, 340] on img "Nylon Quilted Utility Vest" at bounding box center [1187, 242] width 379 height 379
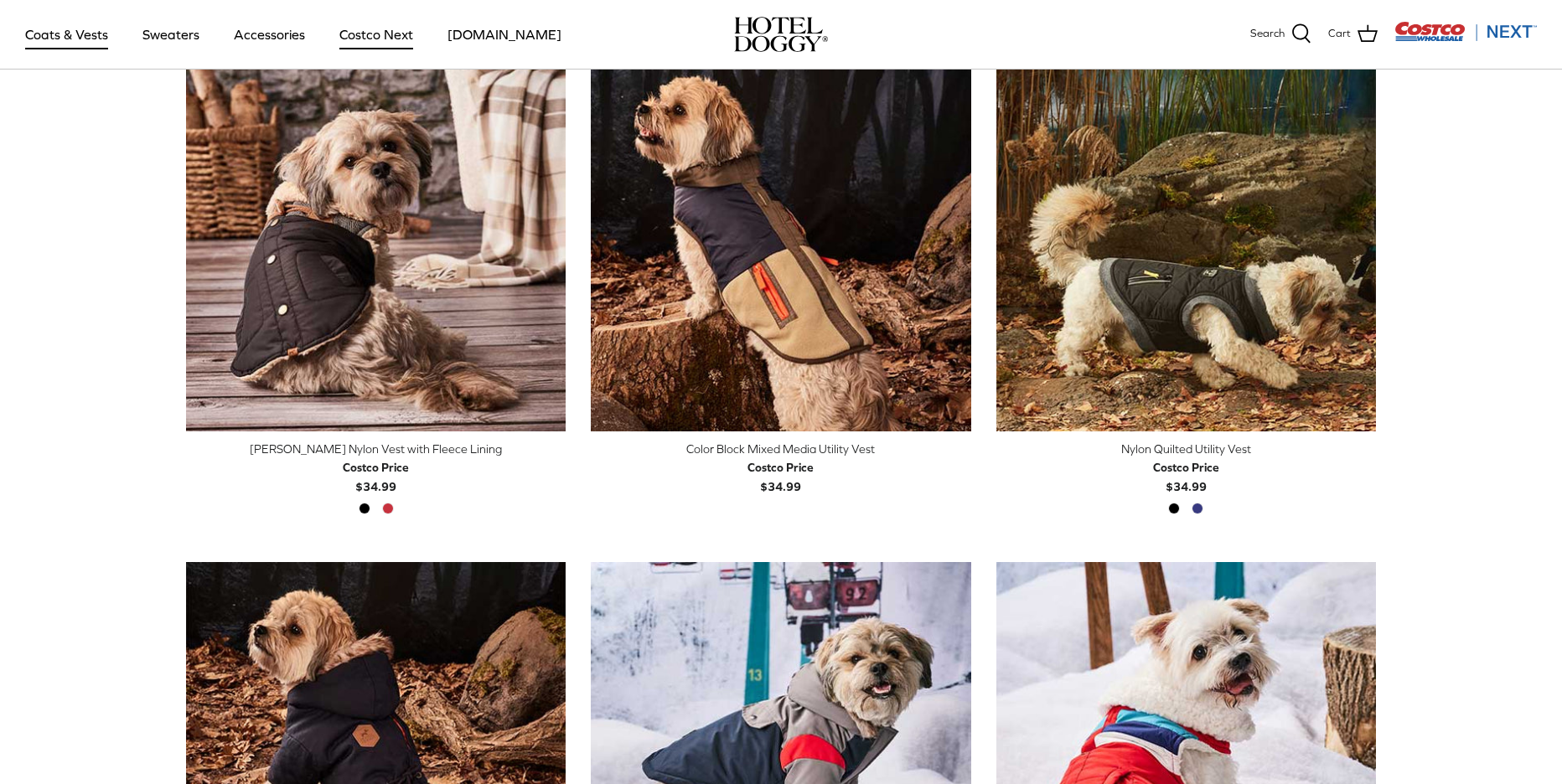
click at [370, 36] on link "Costco Next" at bounding box center [375, 35] width 104 height 57
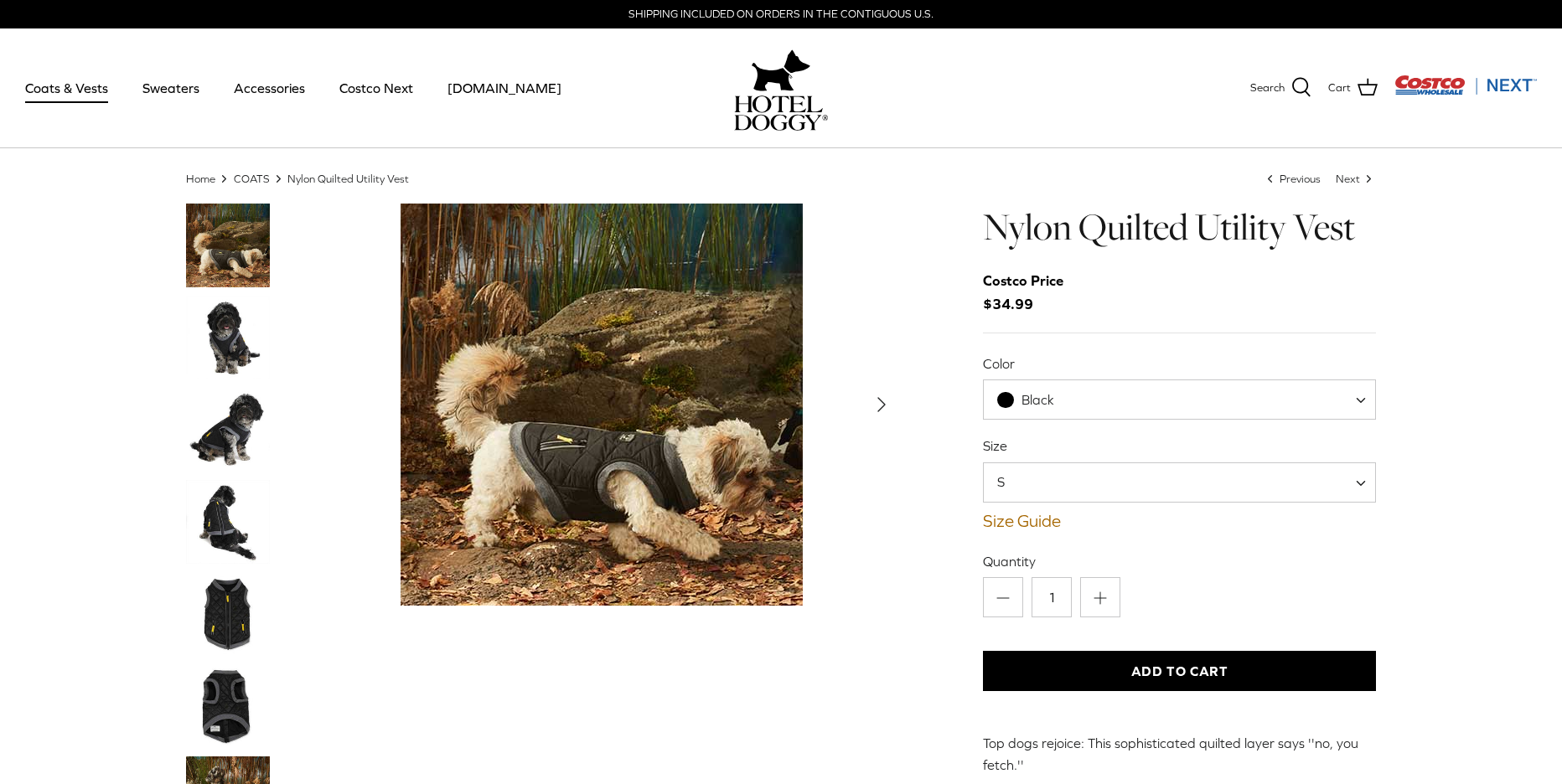
click at [232, 431] on img "Thumbnail Link" at bounding box center [227, 430] width 84 height 84
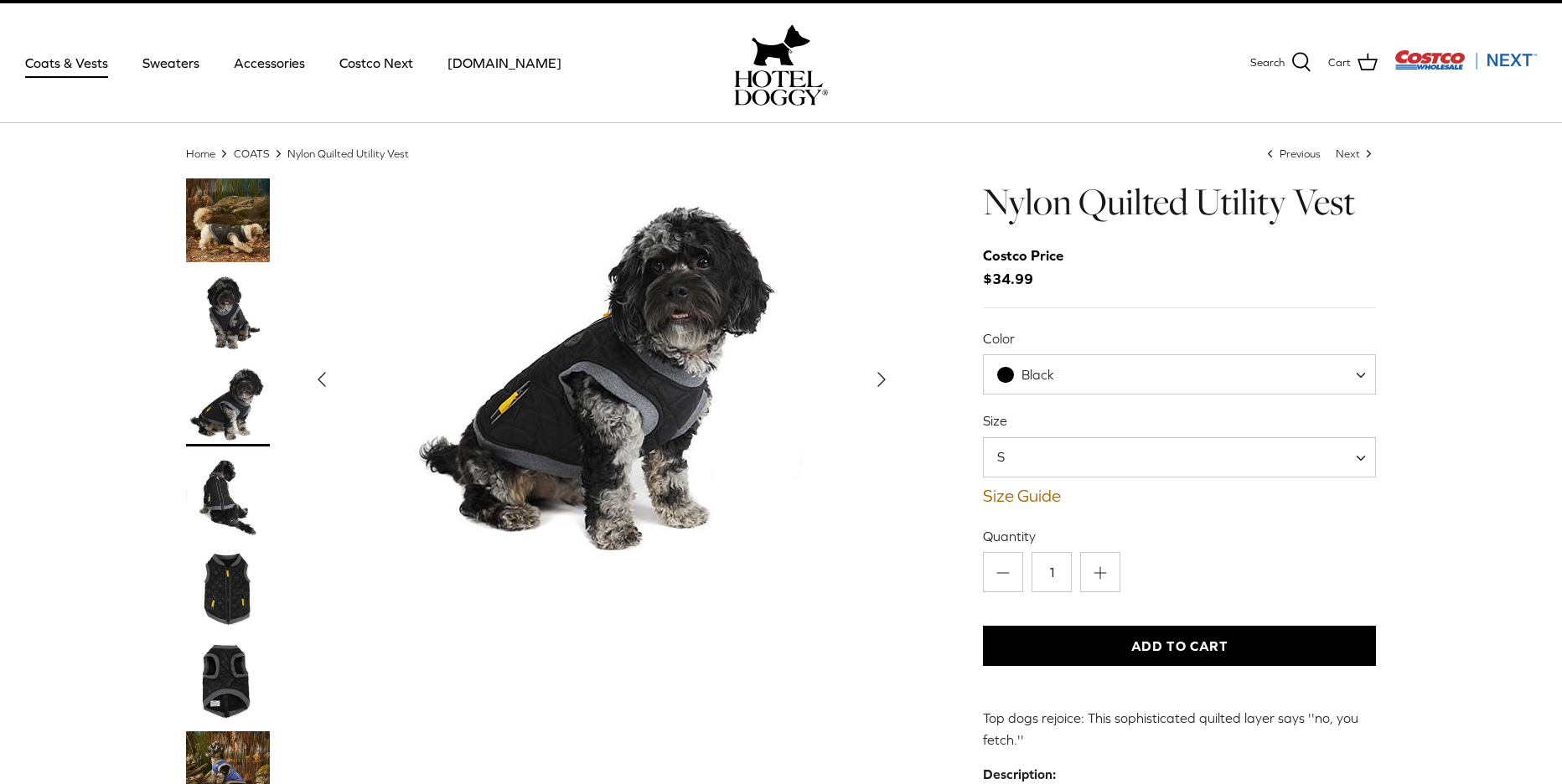
scroll to position [21, 0]
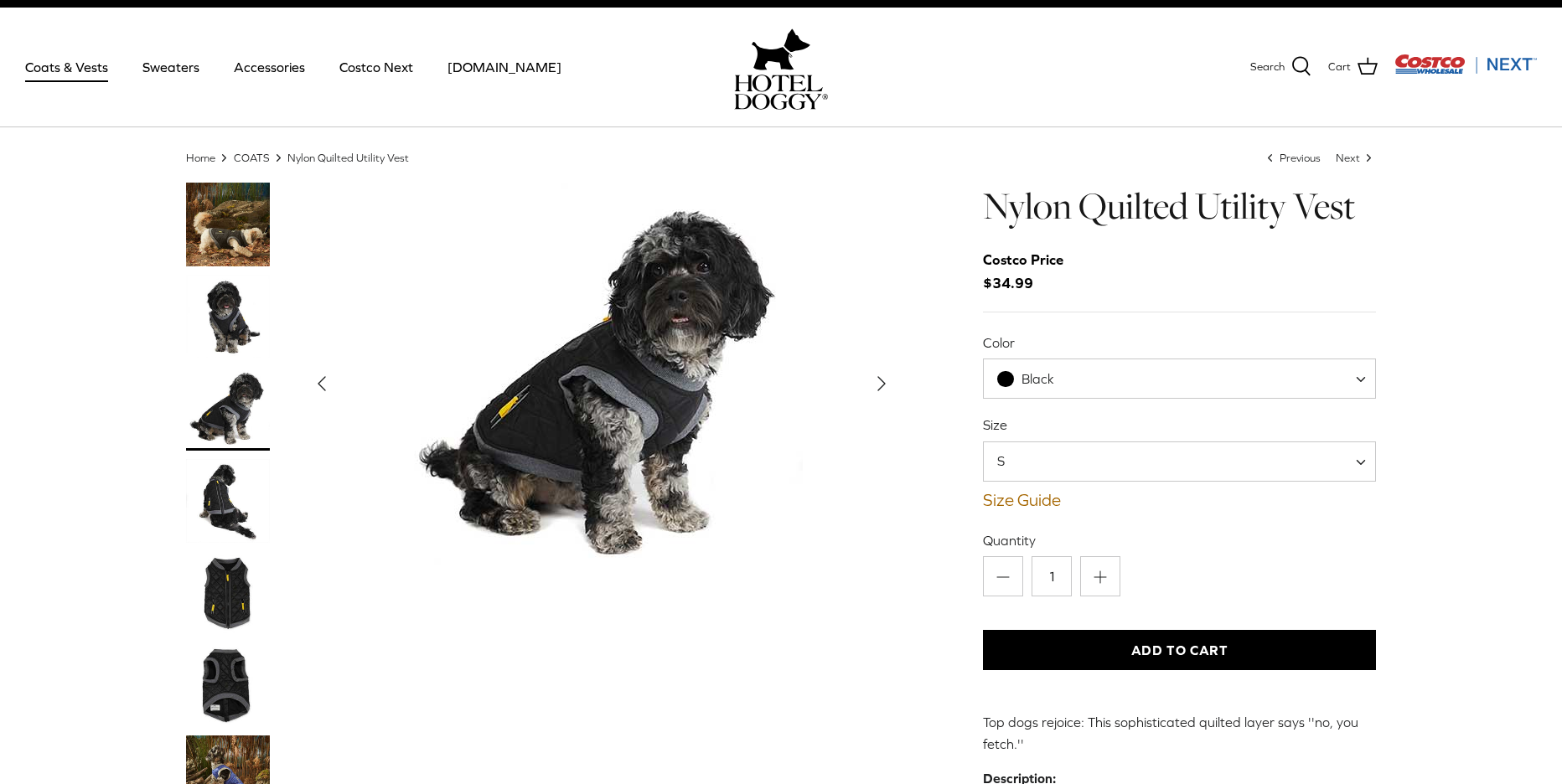
click at [227, 575] on img "Thumbnail Link" at bounding box center [227, 592] width 84 height 84
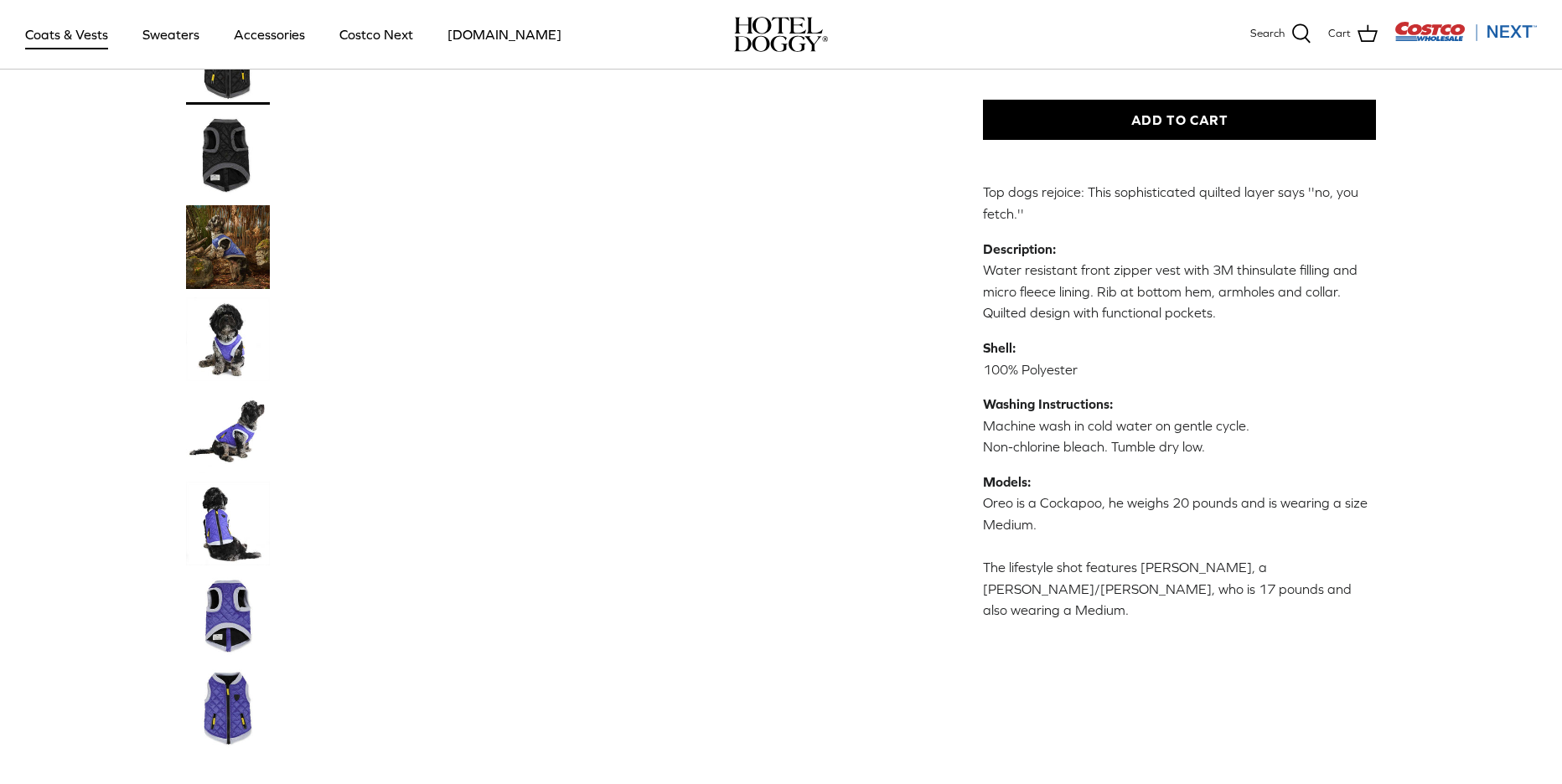
scroll to position [455, 0]
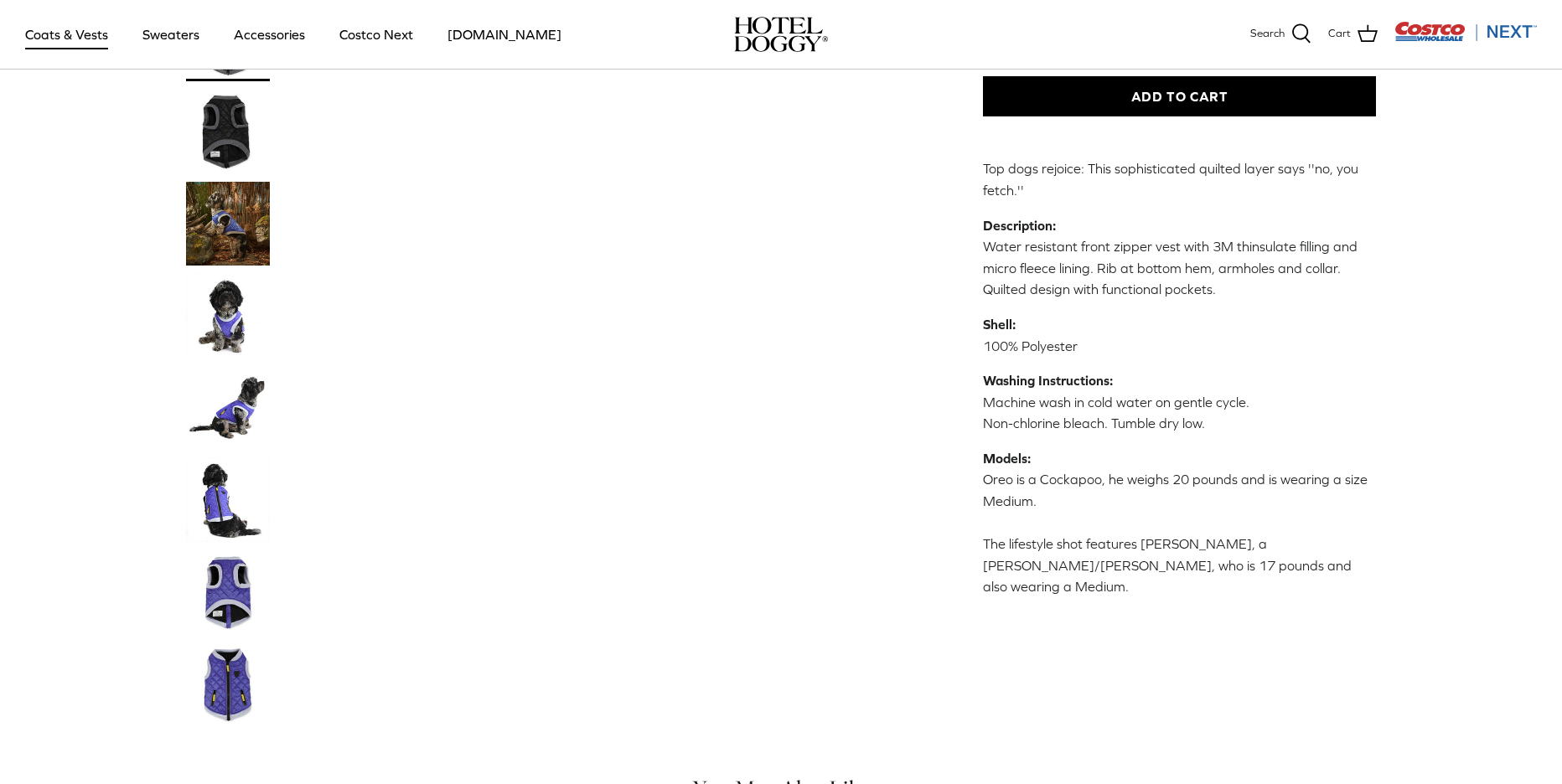
click at [228, 576] on img "Thumbnail Link" at bounding box center [227, 591] width 84 height 84
click at [216, 209] on img "Thumbnail Link" at bounding box center [227, 223] width 84 height 84
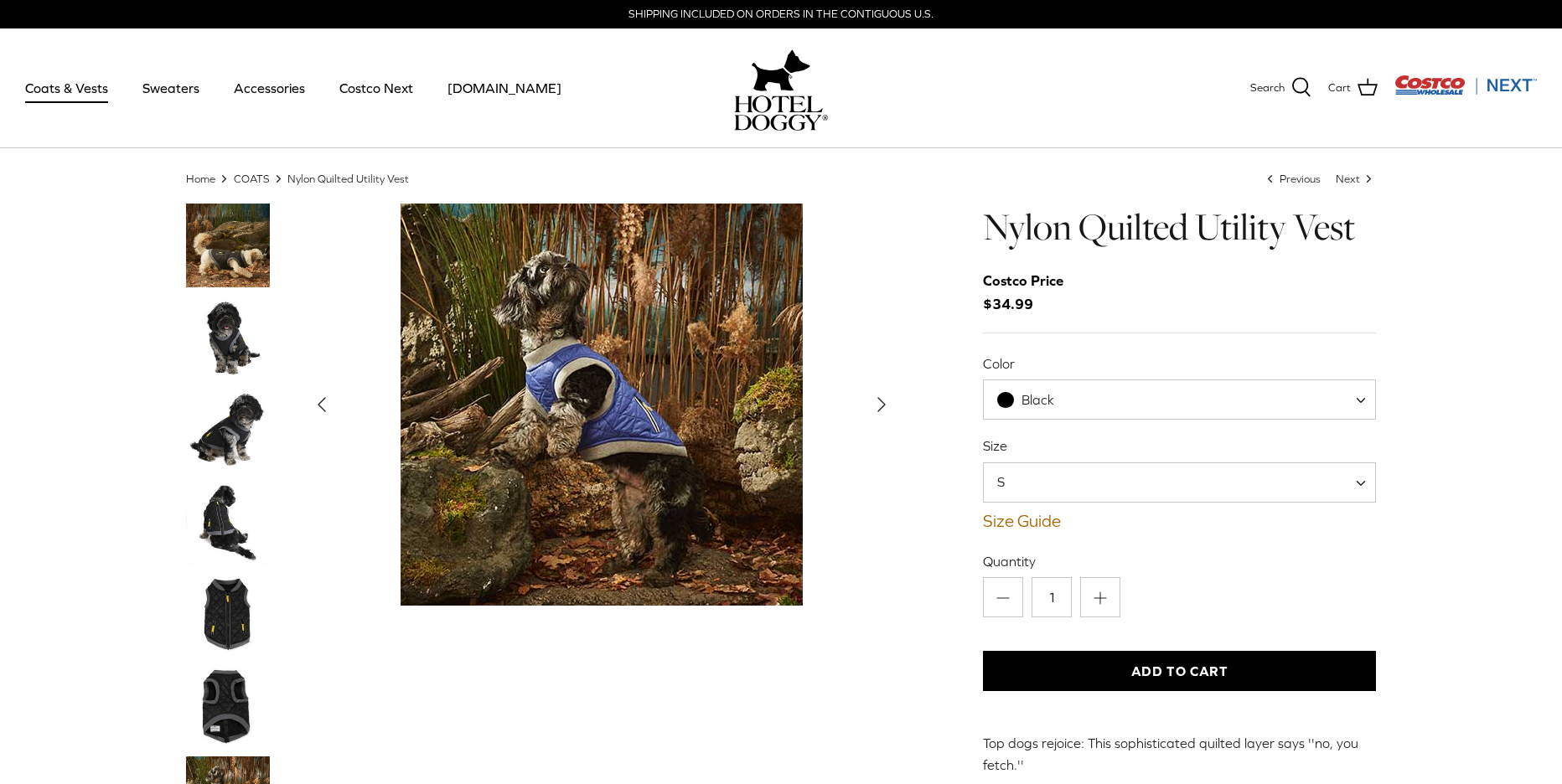
scroll to position [0, 0]
